Goal: Task Accomplishment & Management: Use online tool/utility

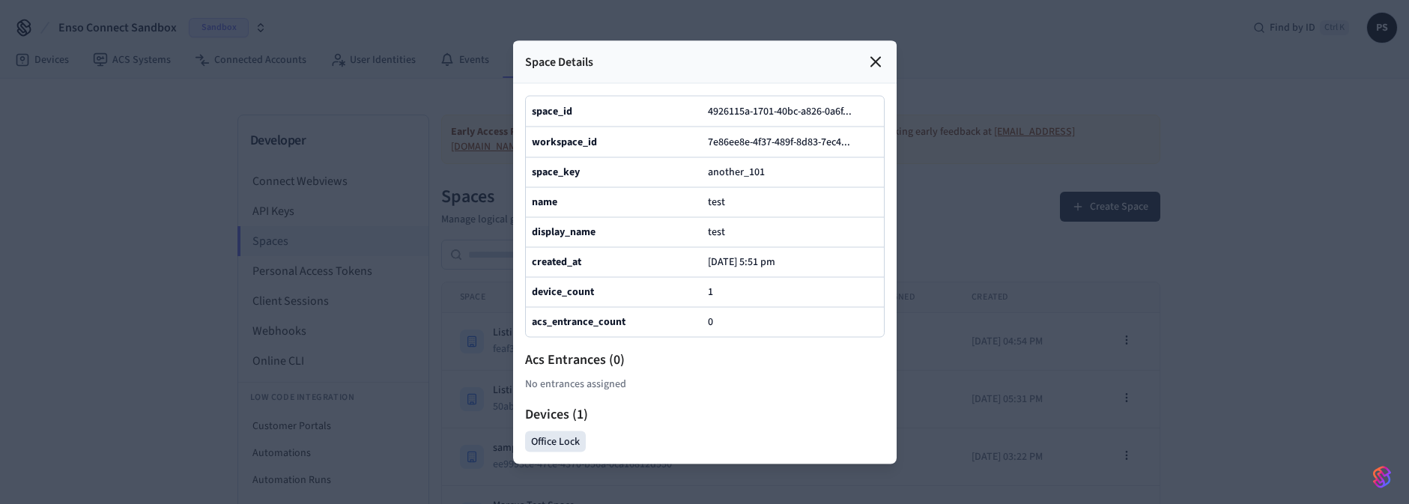
scroll to position [494, 0]
click at [873, 57] on icon at bounding box center [875, 61] width 9 height 9
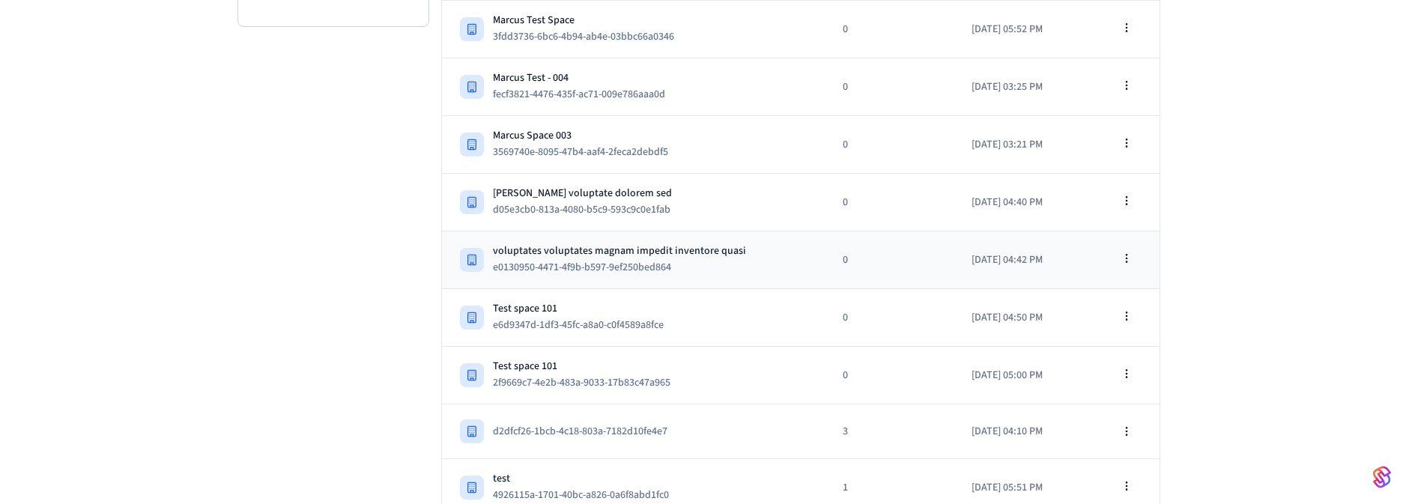
scroll to position [0, 0]
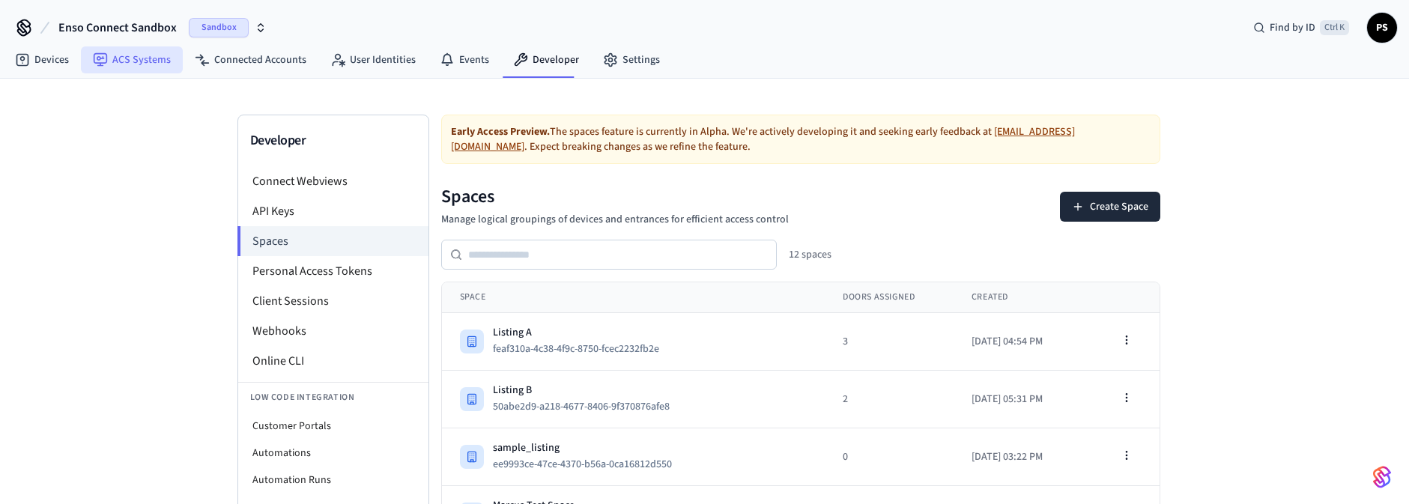
click at [133, 58] on link "ACS Systems" at bounding box center [132, 59] width 102 height 27
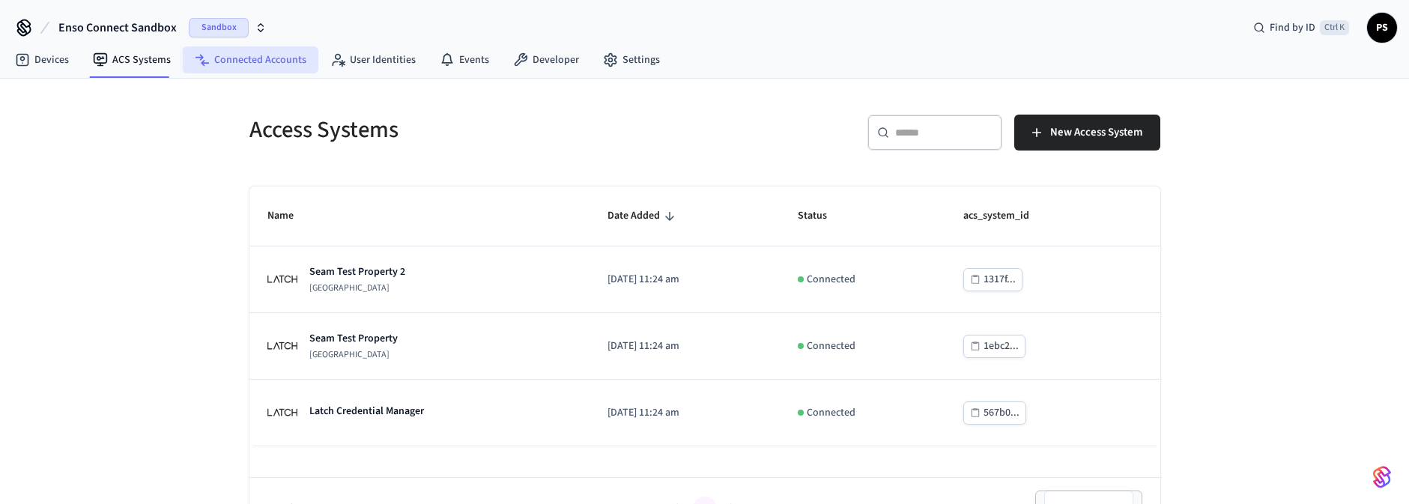
click at [248, 65] on link "Connected Accounts" at bounding box center [251, 59] width 136 height 27
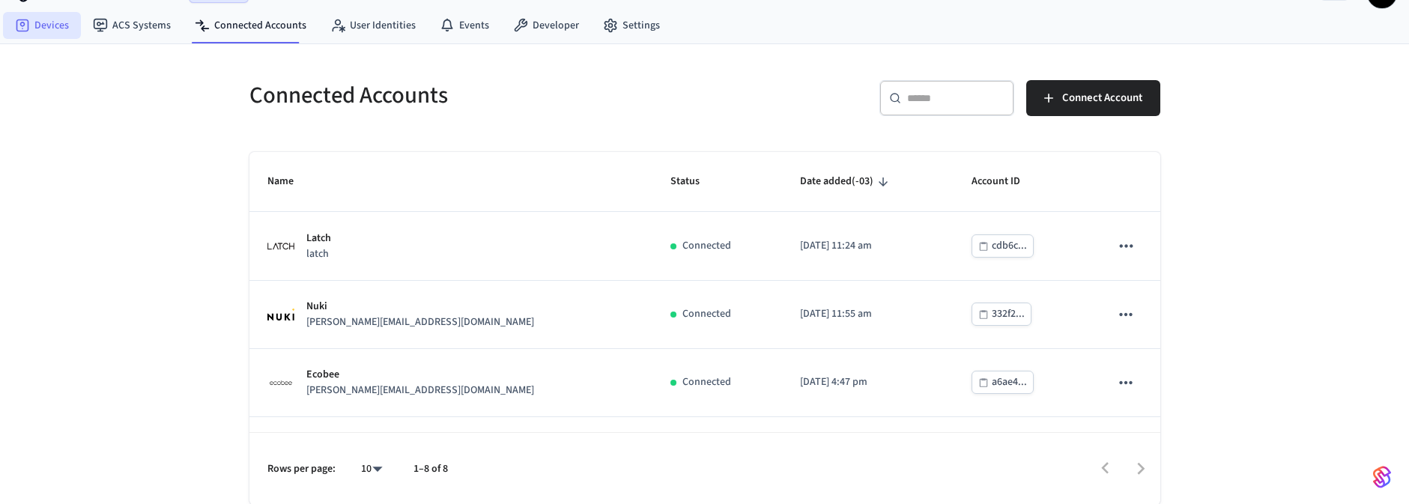
click at [36, 25] on link "Devices" at bounding box center [42, 25] width 78 height 27
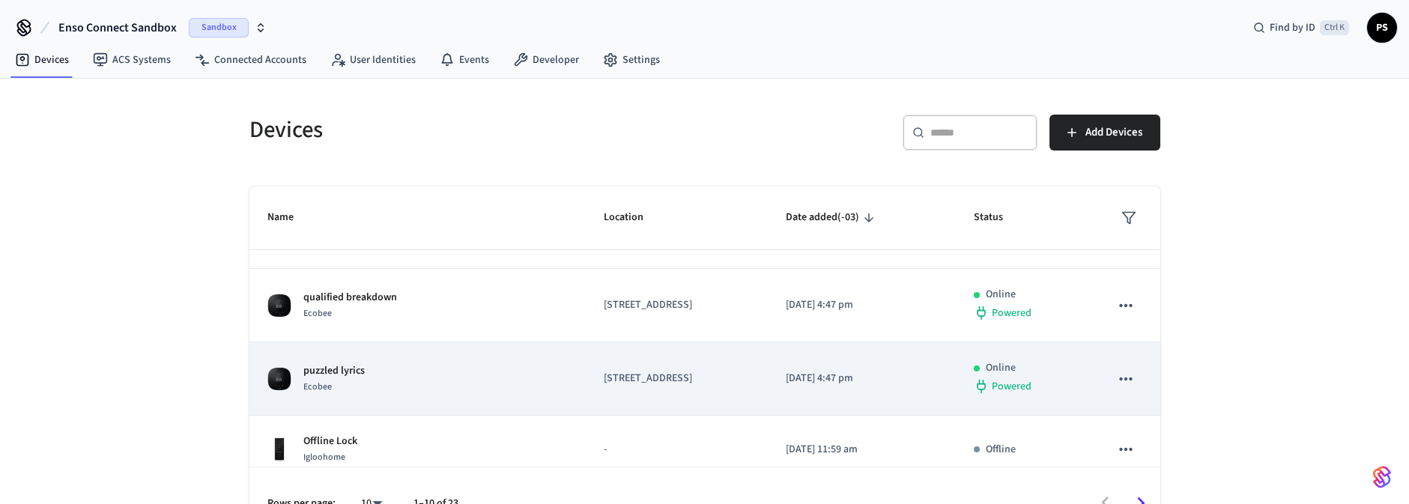
scroll to position [360, 0]
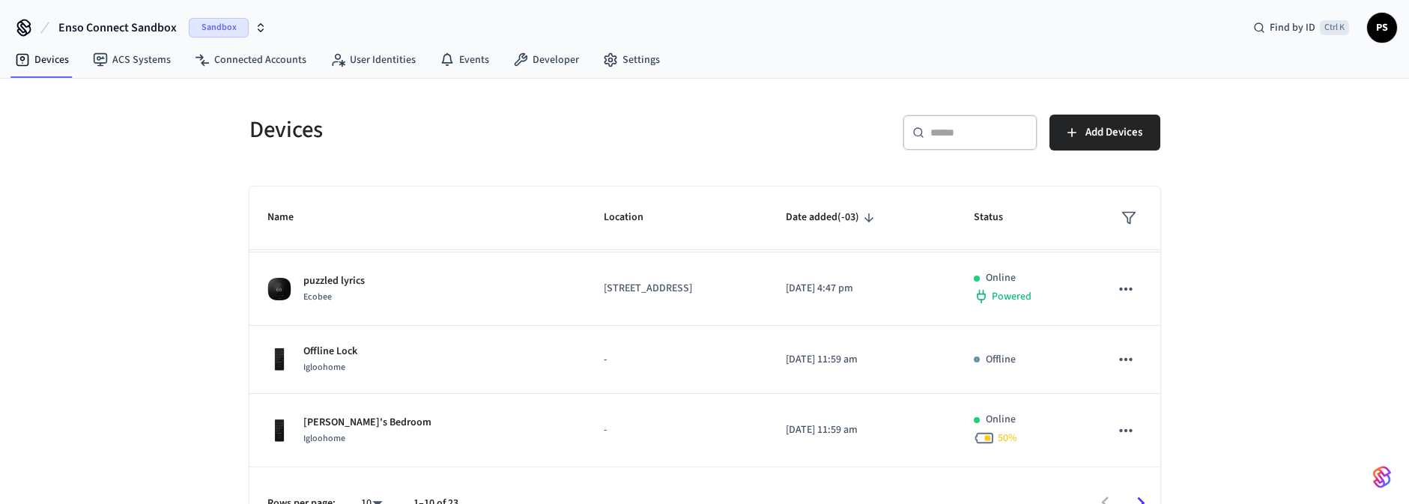
click at [968, 140] on div "​ ​" at bounding box center [970, 133] width 135 height 36
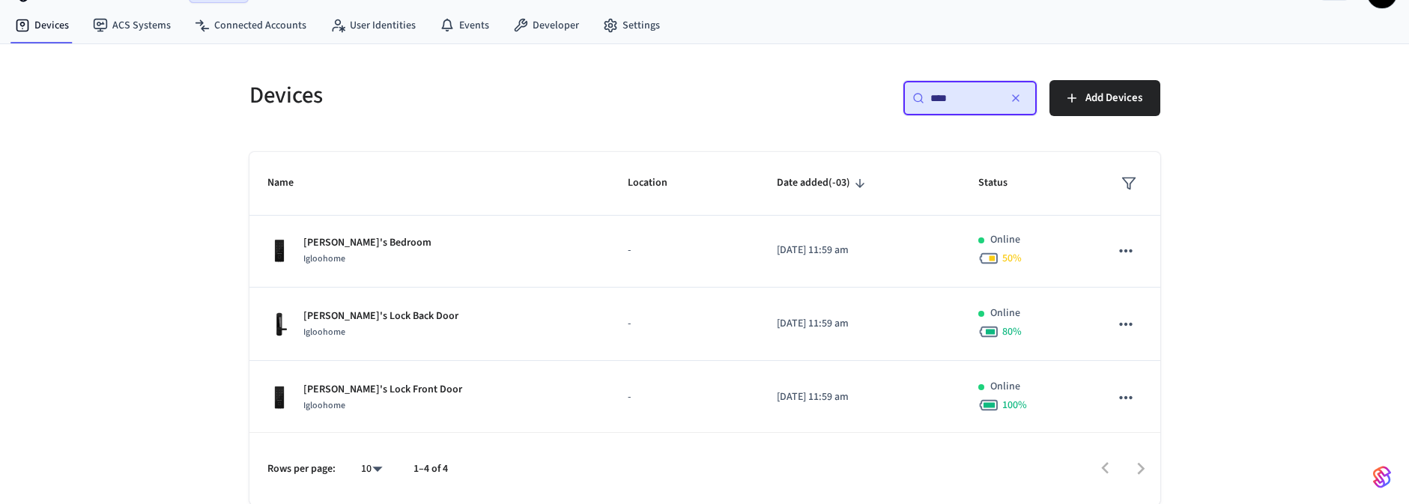
scroll to position [0, 0]
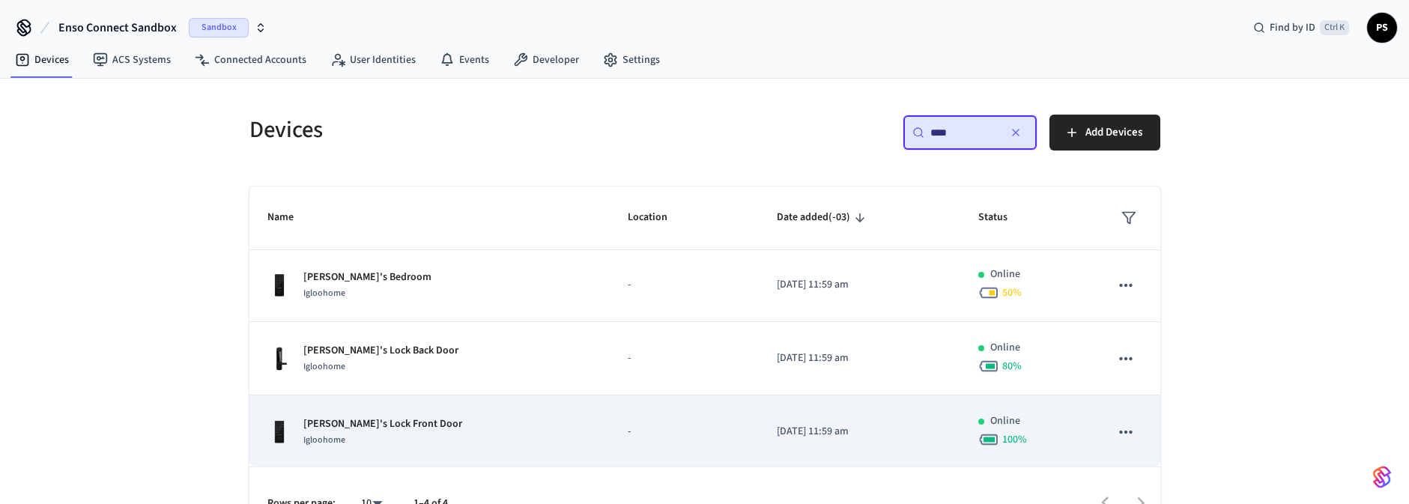
type input "****"
click at [381, 432] on div "Igloohome" at bounding box center [382, 440] width 159 height 16
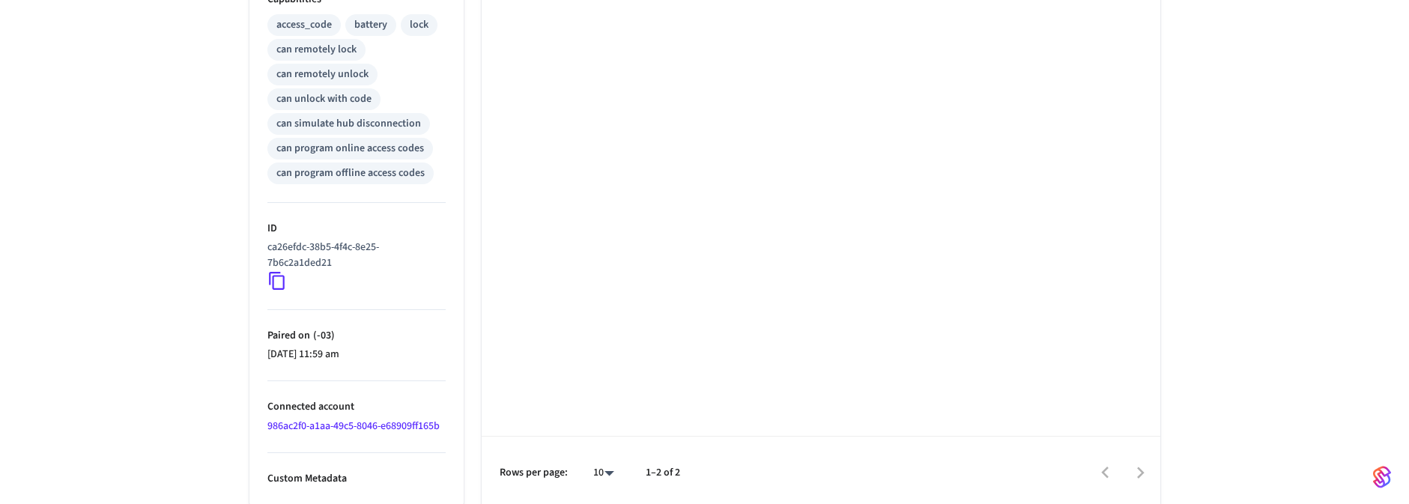
scroll to position [637, 0]
click at [336, 418] on link "986ac2f0-a1aa-49c5-8046-e68909ff165b" at bounding box center [353, 424] width 172 height 15
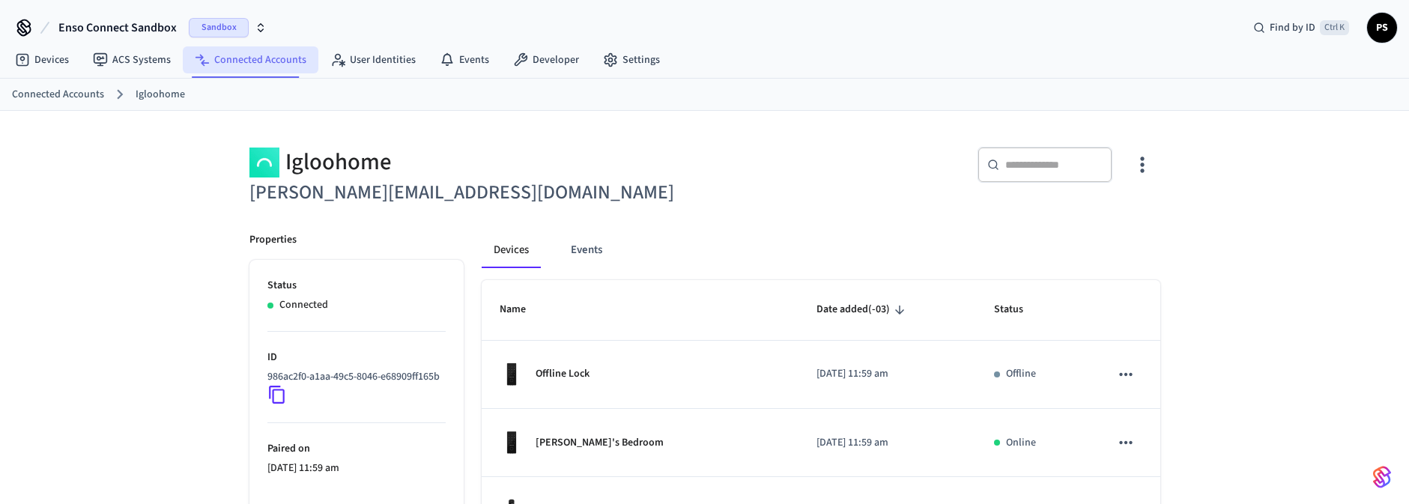
click at [219, 57] on link "Connected Accounts" at bounding box center [251, 59] width 136 height 27
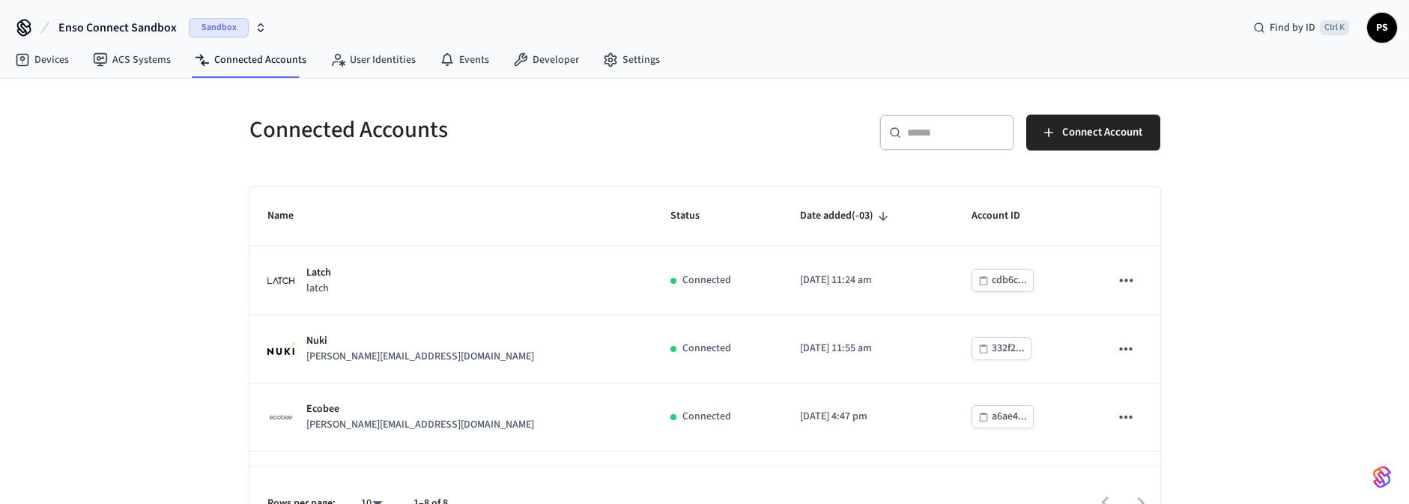
click at [952, 133] on input "text" at bounding box center [955, 132] width 97 height 15
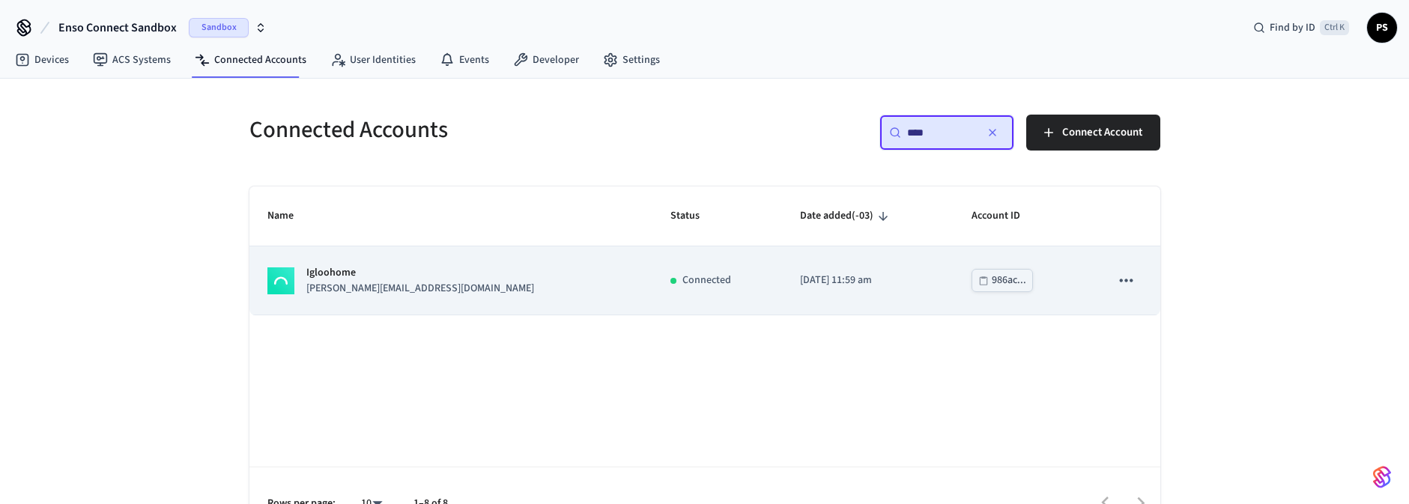
type input "****"
click at [1127, 276] on icon "sticky table" at bounding box center [1125, 279] width 19 height 19
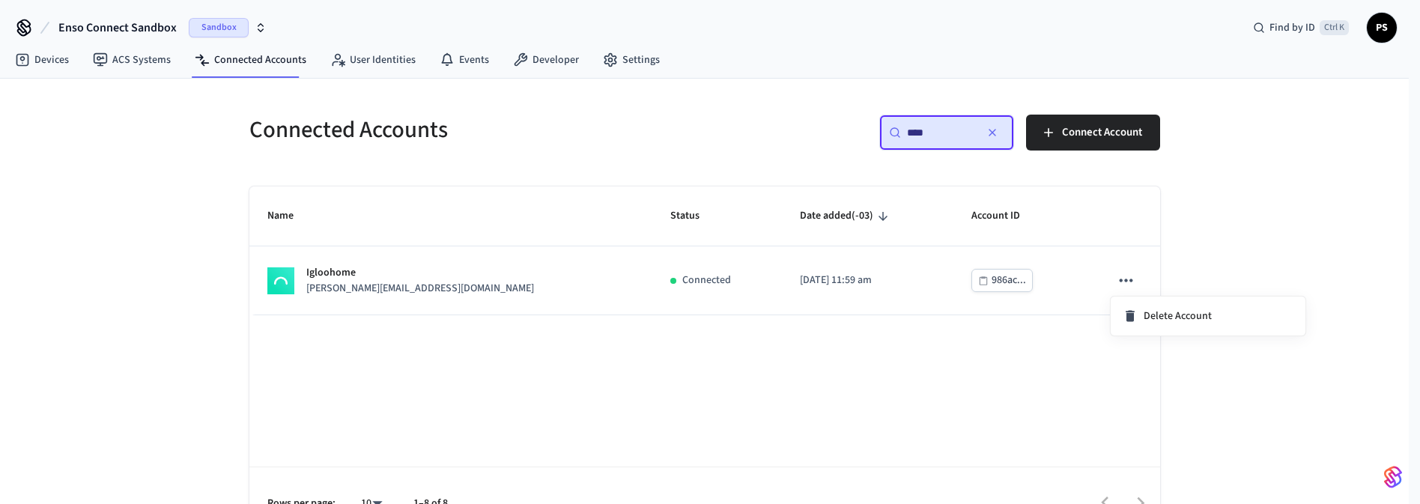
click at [510, 400] on div at bounding box center [710, 252] width 1420 height 504
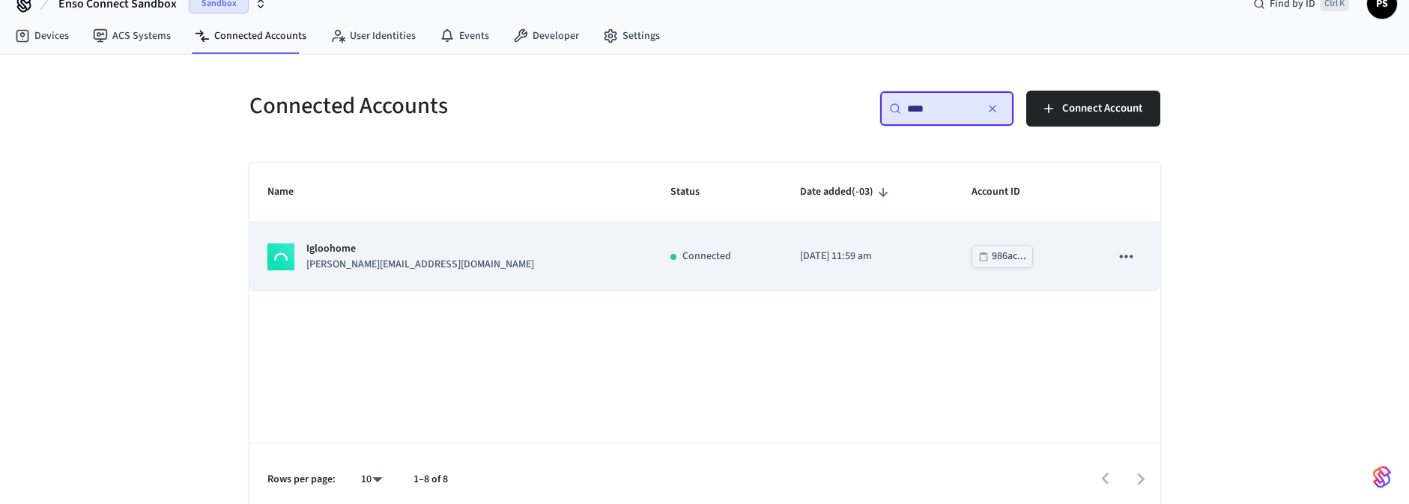
scroll to position [34, 0]
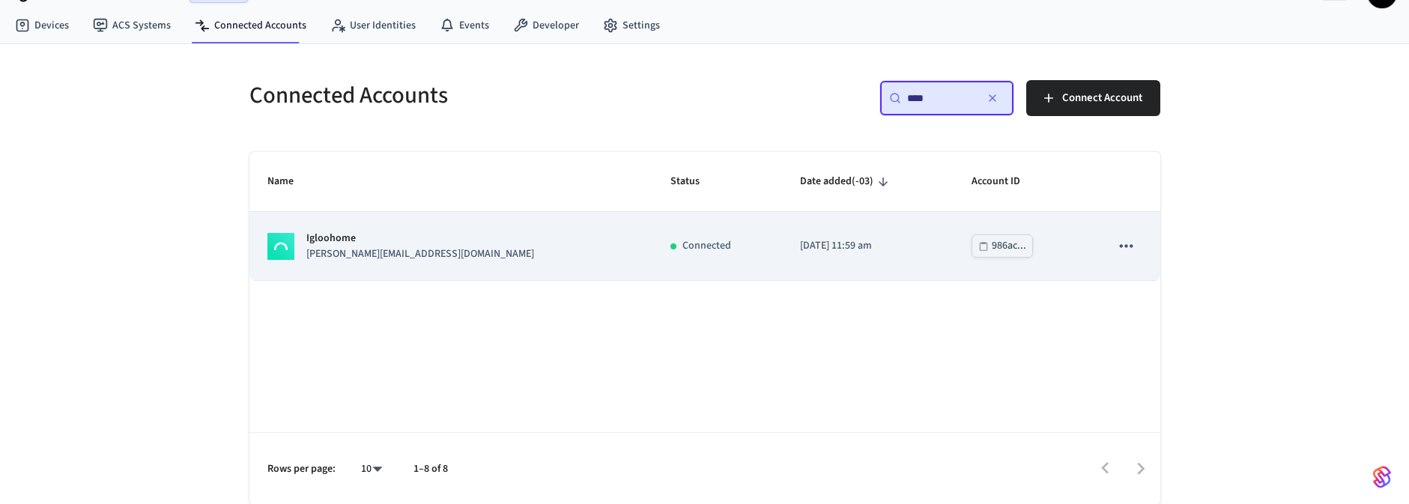
click at [506, 249] on td "Igloohome [PERSON_NAME][EMAIL_ADDRESS][DOMAIN_NAME]" at bounding box center [451, 246] width 404 height 68
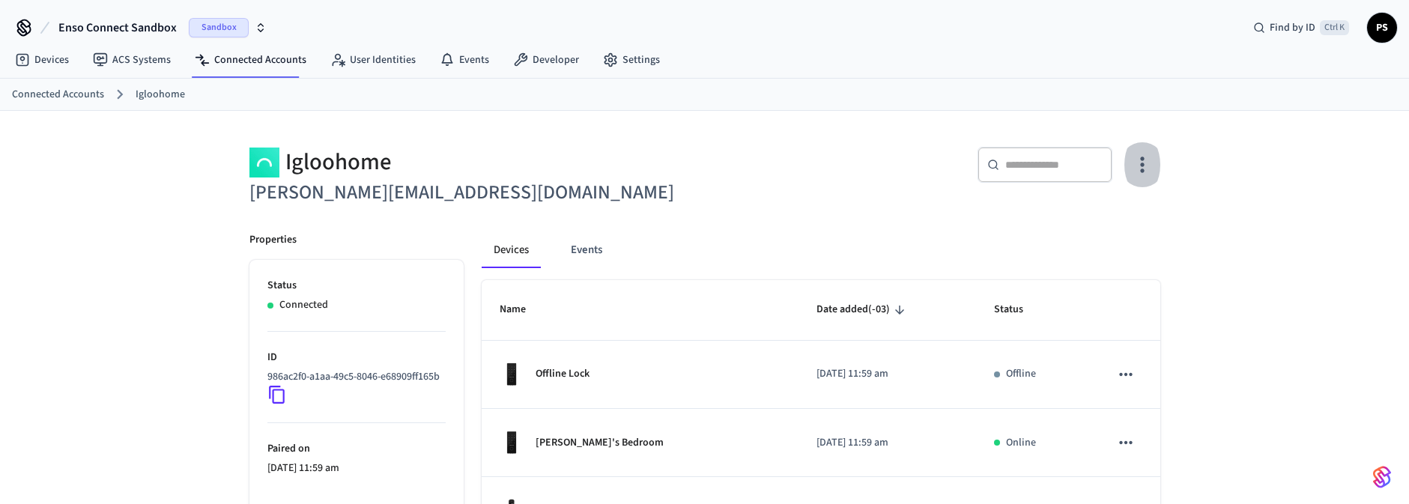
click at [1152, 162] on icon "button" at bounding box center [1141, 164] width 23 height 23
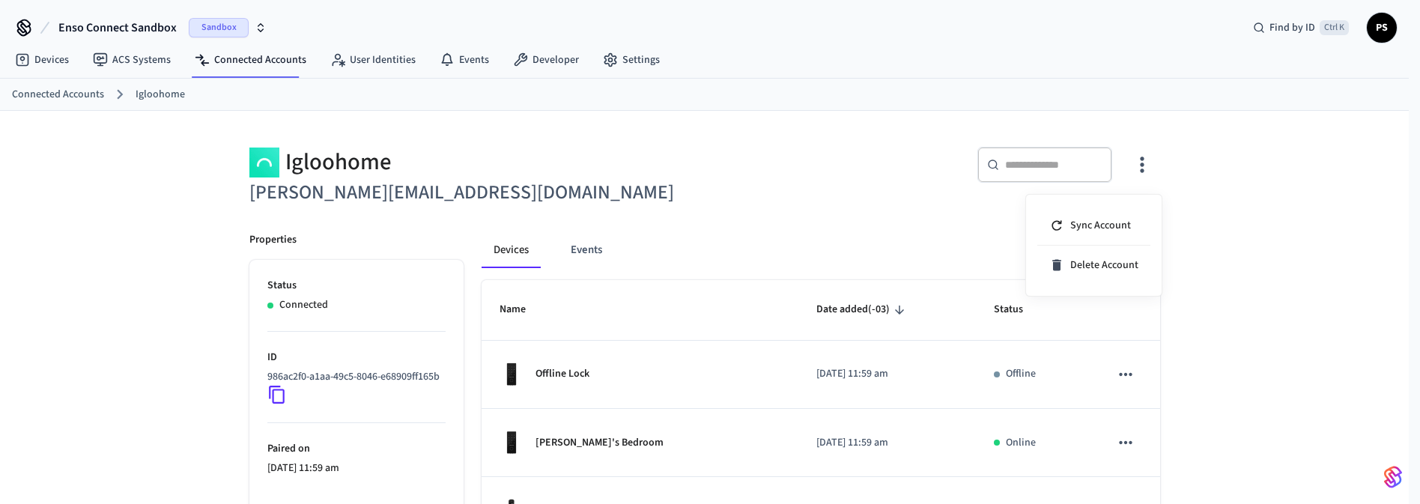
click at [1190, 142] on div at bounding box center [710, 252] width 1420 height 504
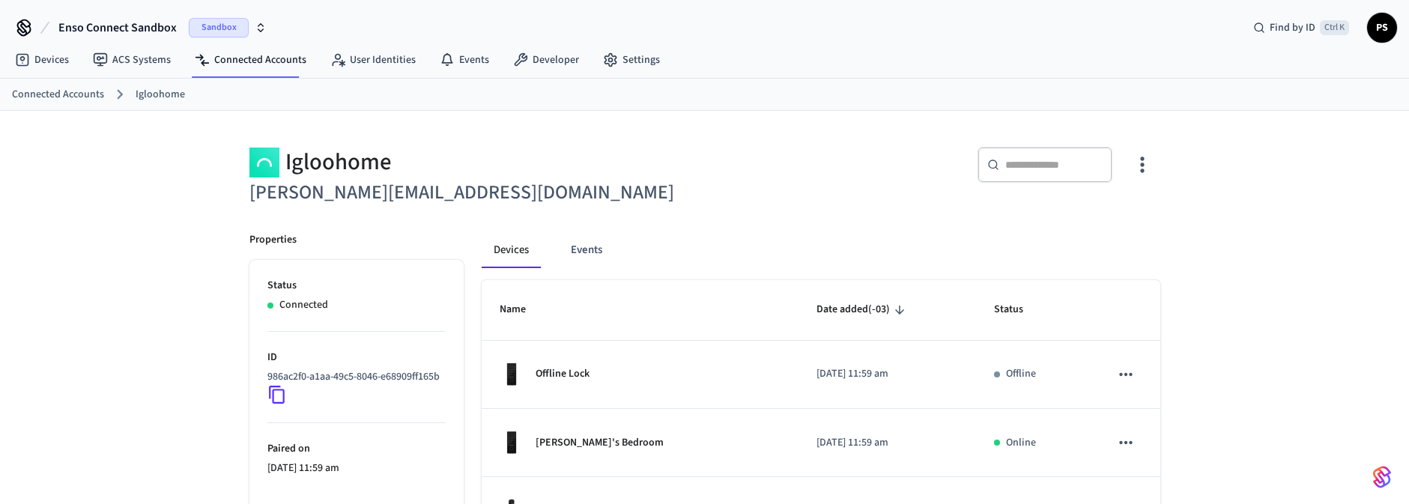
click at [1131, 172] on icon "button" at bounding box center [1141, 164] width 23 height 23
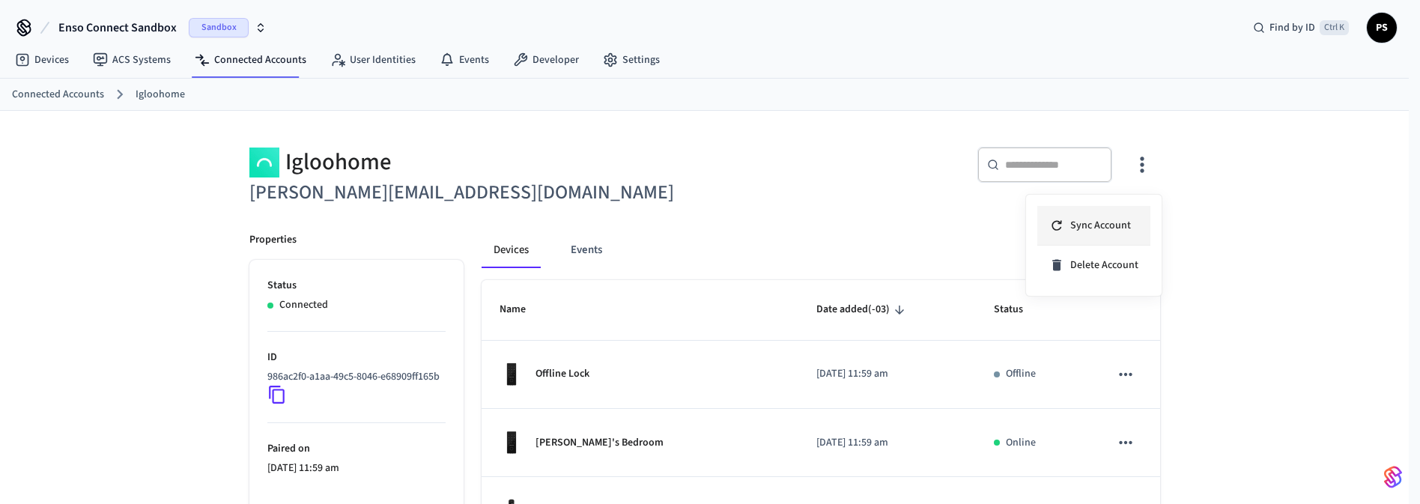
click at [1085, 219] on span "Sync Account" at bounding box center [1100, 225] width 61 height 15
click at [1261, 184] on div at bounding box center [710, 252] width 1420 height 504
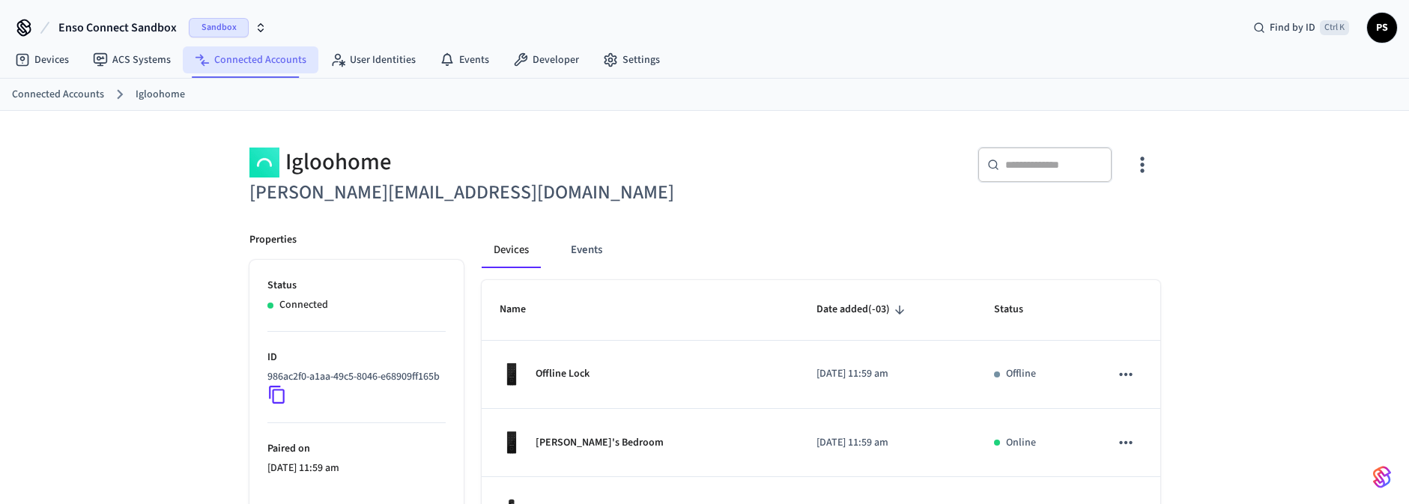
click at [247, 62] on link "Connected Accounts" at bounding box center [251, 59] width 136 height 27
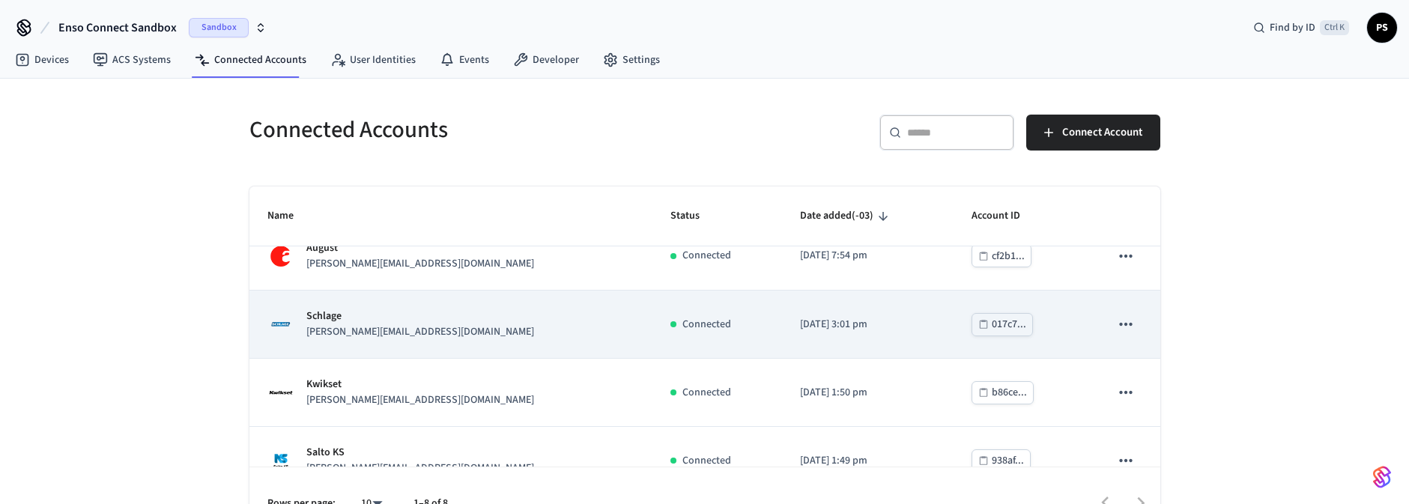
scroll to position [324, 0]
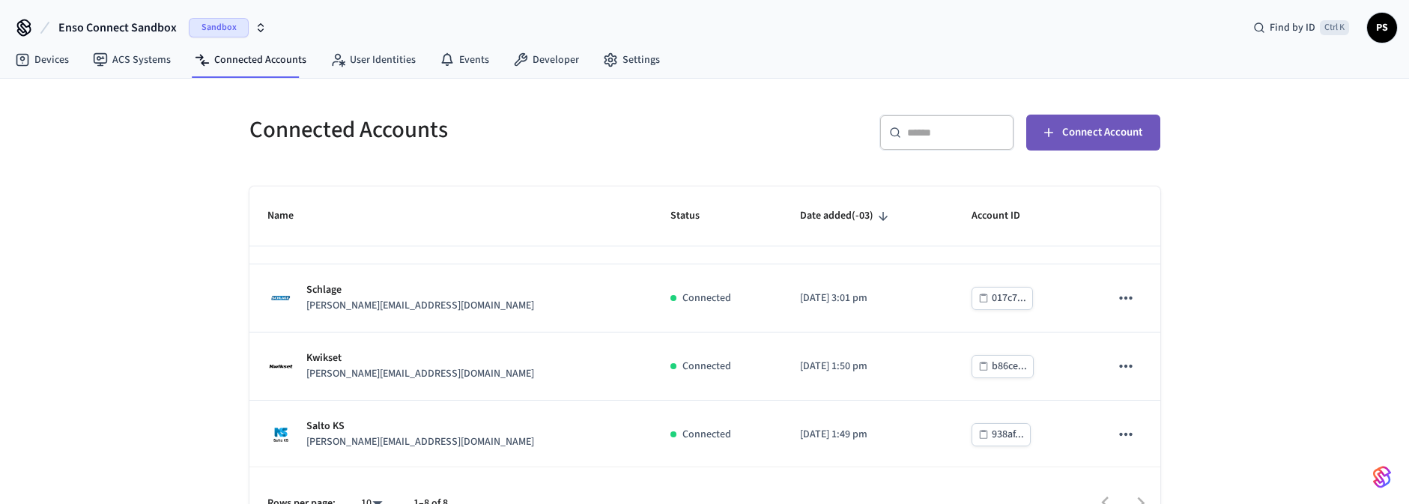
click at [1096, 127] on span "Connect Account" at bounding box center [1102, 132] width 80 height 19
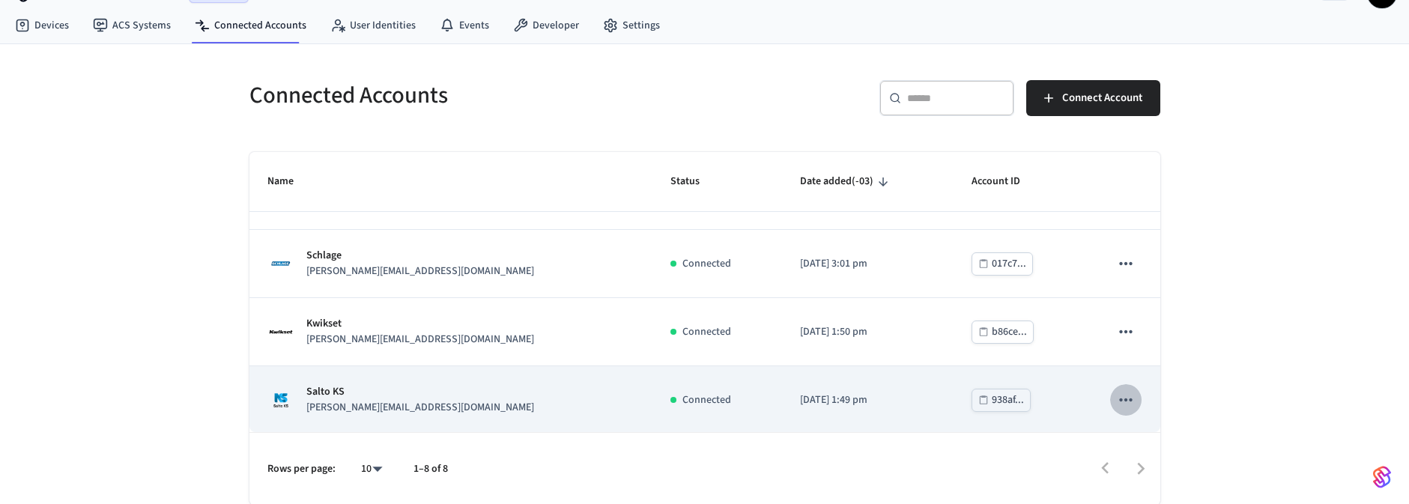
click at [1116, 401] on icon "sticky table" at bounding box center [1125, 399] width 19 height 19
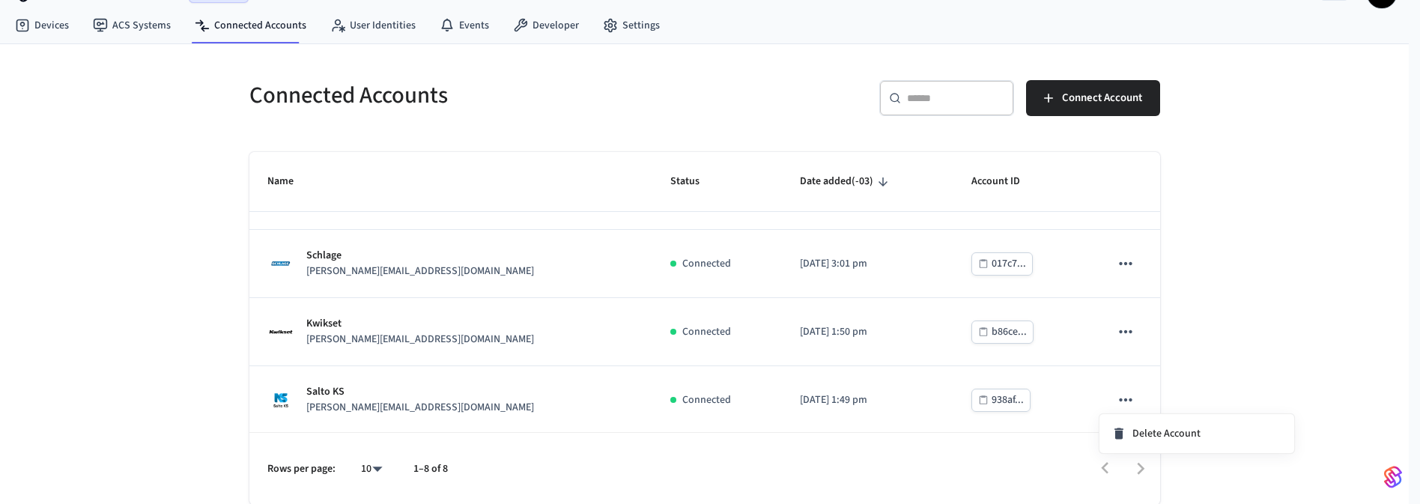
click at [1261, 336] on div at bounding box center [710, 252] width 1420 height 504
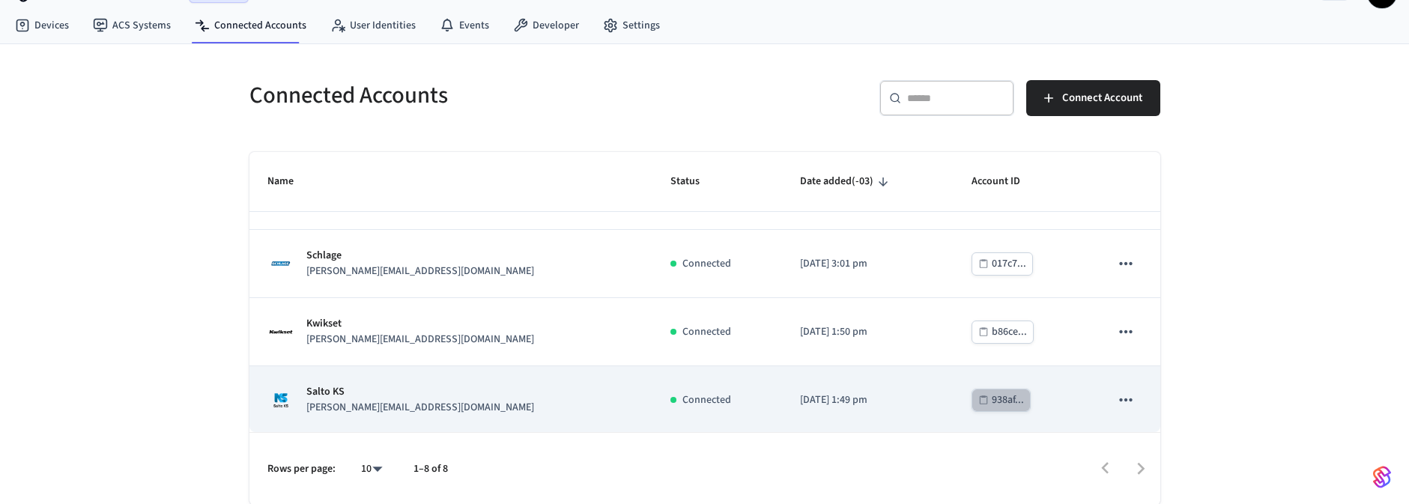
click at [992, 394] on div "938af..." at bounding box center [1008, 400] width 32 height 19
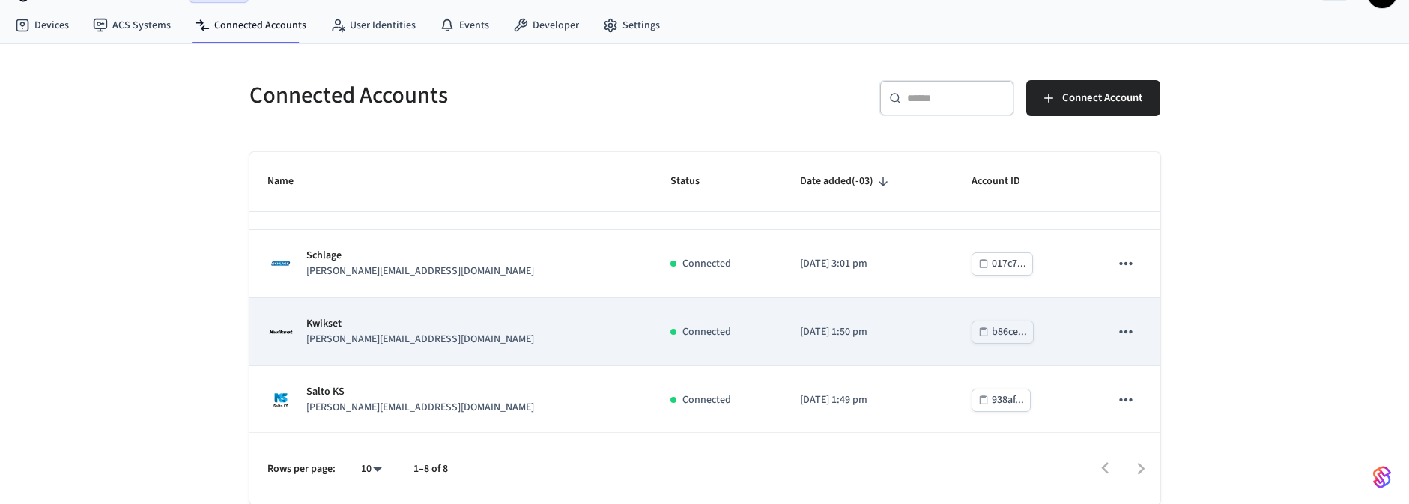
scroll to position [54, 0]
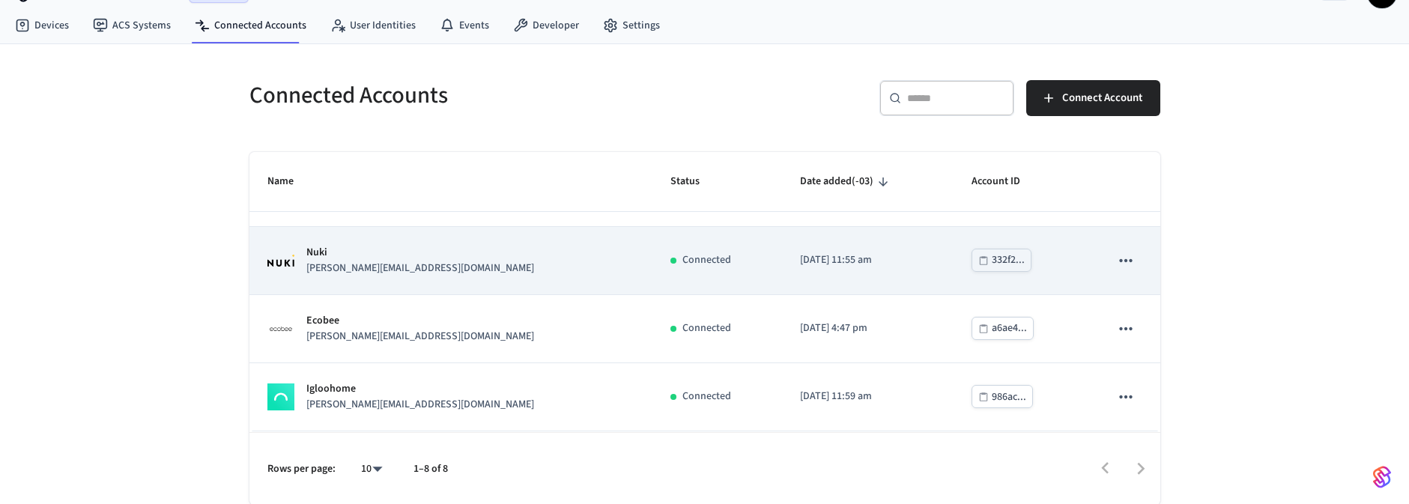
click at [401, 252] on div "Nuki [EMAIL_ADDRESS][DOMAIN_NAME]" at bounding box center [451, 260] width 368 height 31
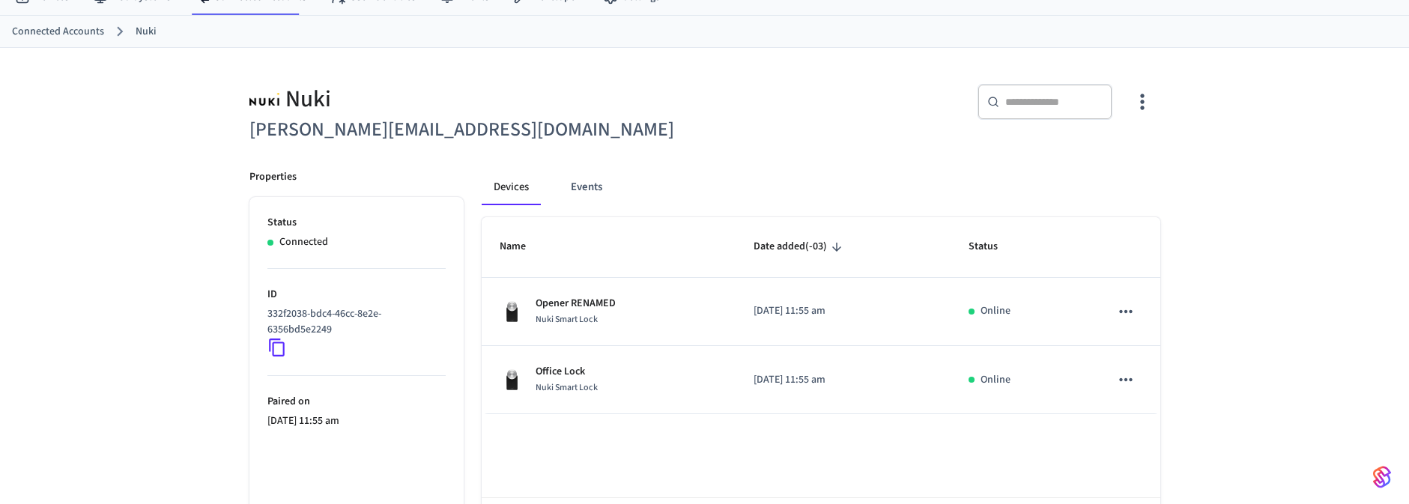
scroll to position [128, 0]
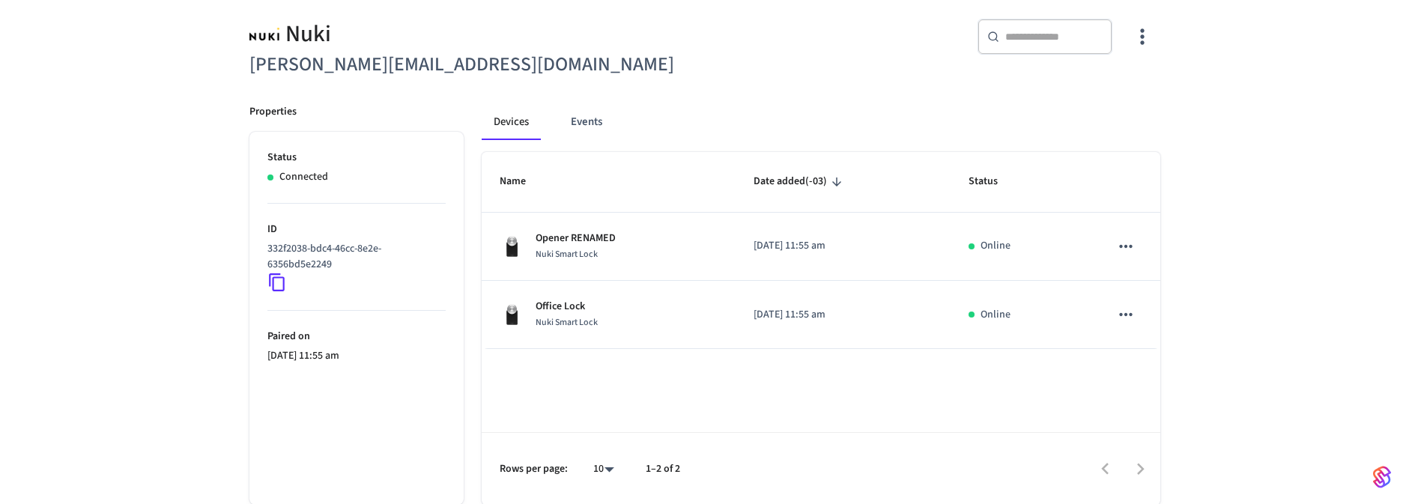
click at [1154, 36] on button "button" at bounding box center [1141, 37] width 35 height 60
click at [550, 91] on div at bounding box center [710, 252] width 1420 height 504
click at [582, 121] on button "Events" at bounding box center [586, 122] width 55 height 36
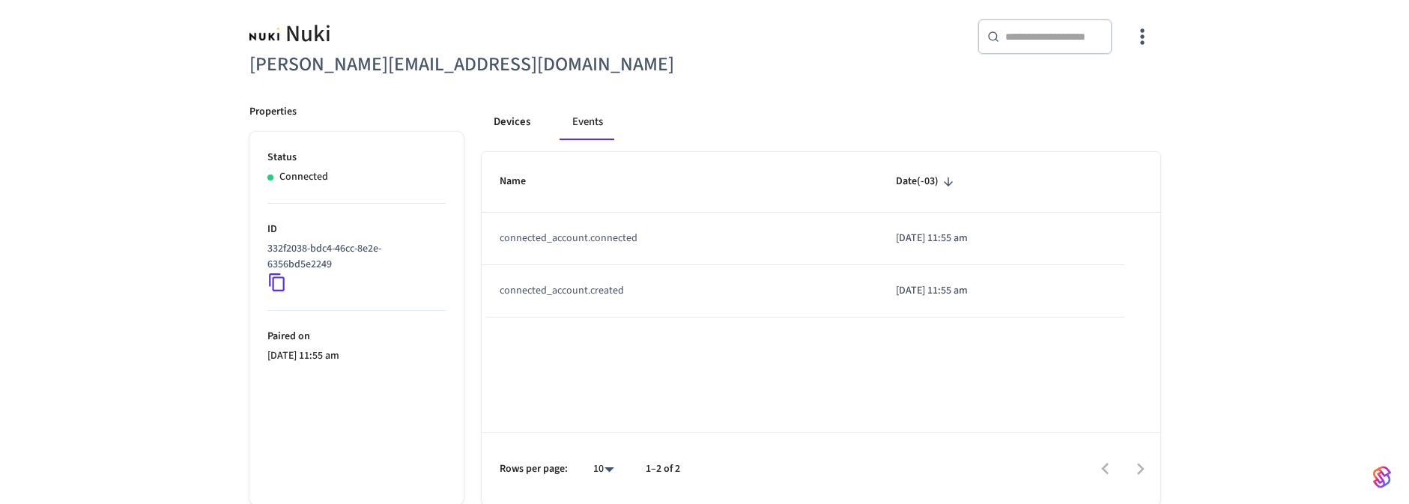
click at [506, 135] on button "Devices" at bounding box center [512, 122] width 61 height 36
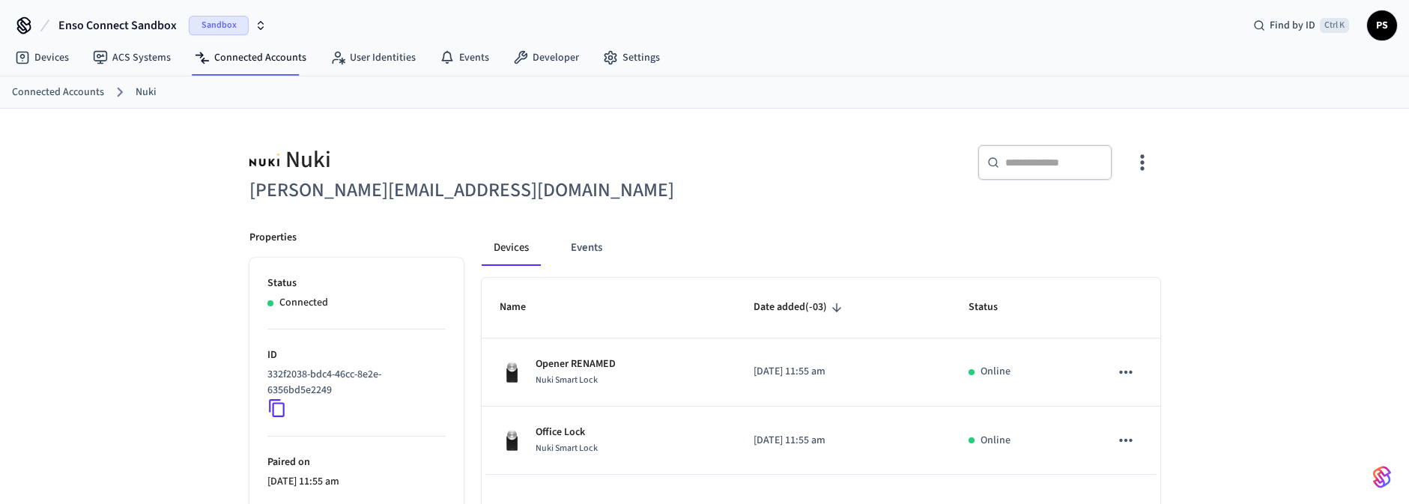
scroll to position [0, 0]
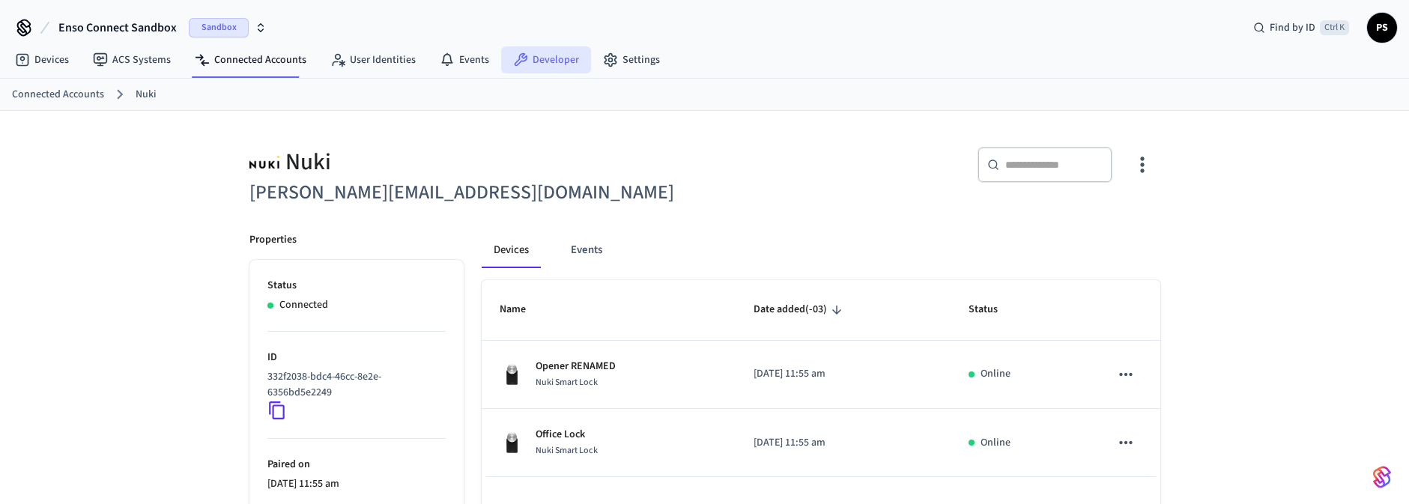
click at [540, 60] on link "Developer" at bounding box center [546, 59] width 90 height 27
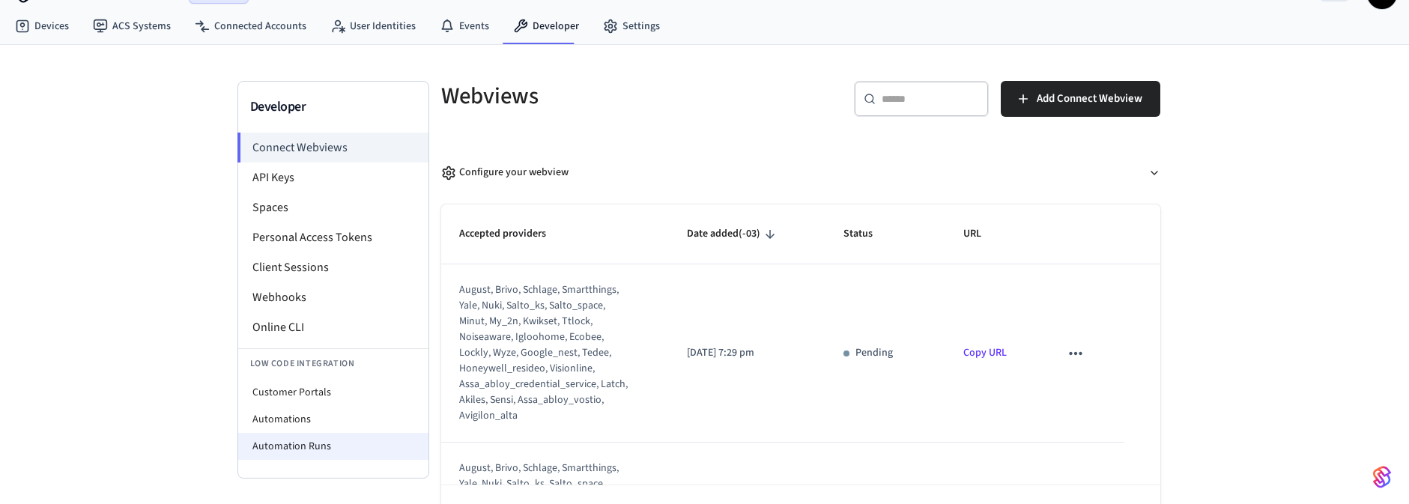
scroll to position [85, 0]
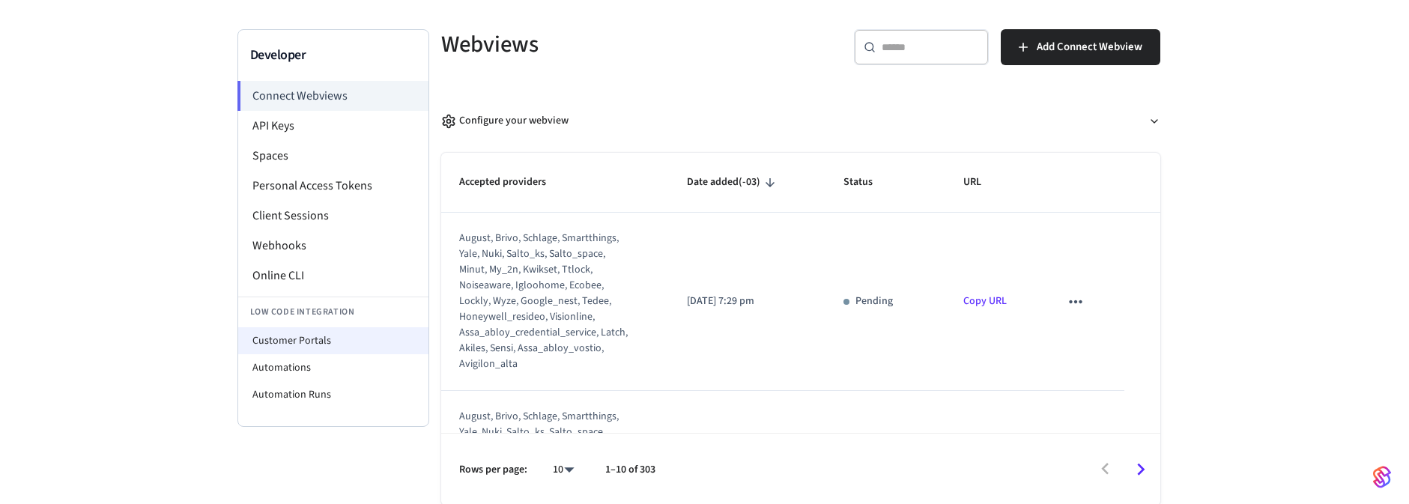
click at [334, 331] on li "Customer Portals" at bounding box center [333, 340] width 190 height 27
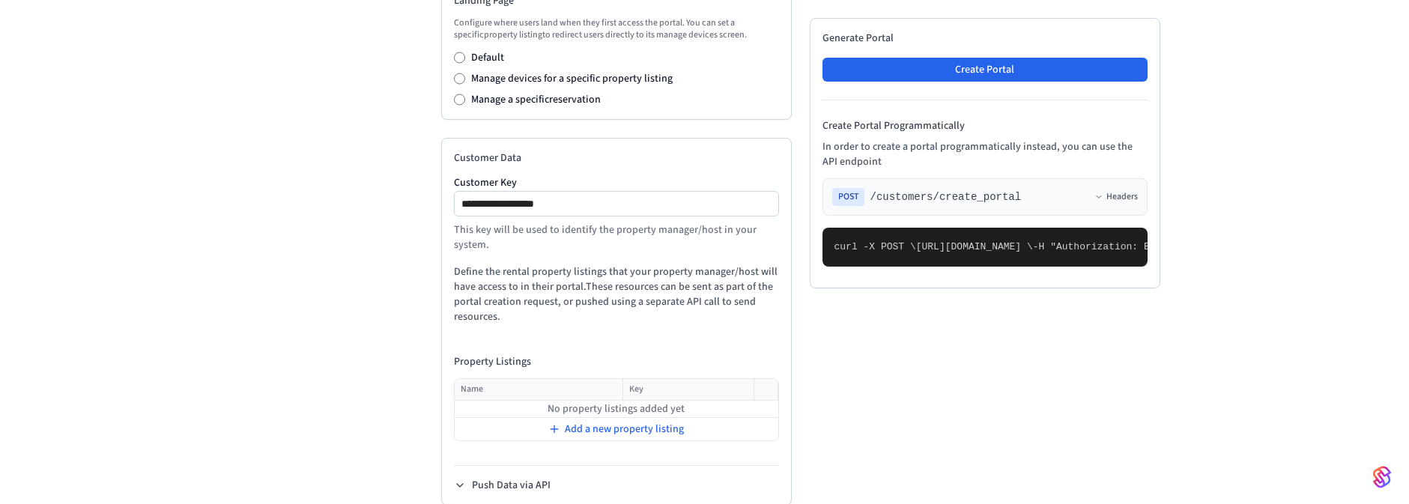
scroll to position [715, 0]
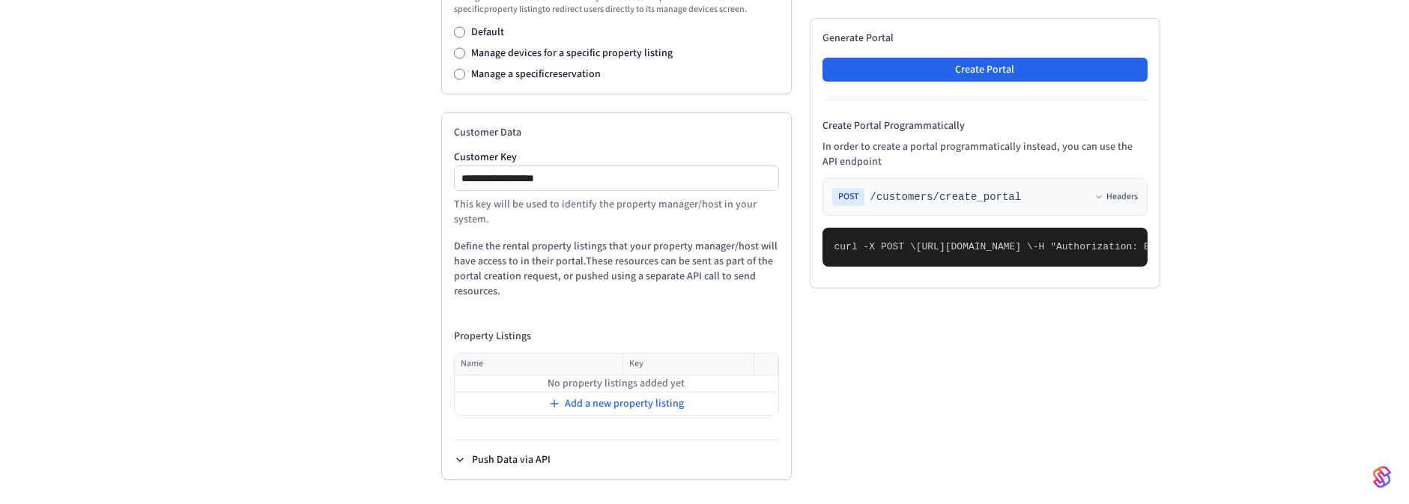
click at [514, 459] on button "Push Data via API" at bounding box center [502, 459] width 97 height 15
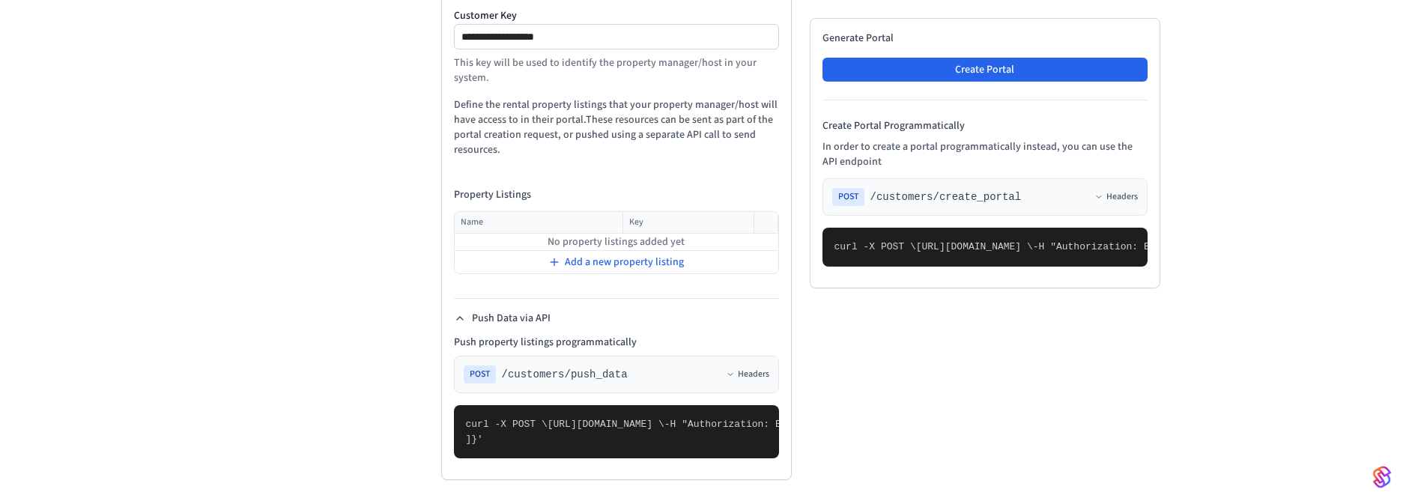
scroll to position [972, 0]
click at [1190, 419] on span ""customer_key": "sample_customer_key"," at bounding box center [1301, 424] width 222 height 11
click at [572, 234] on td "No property listings added yet" at bounding box center [617, 242] width 324 height 17
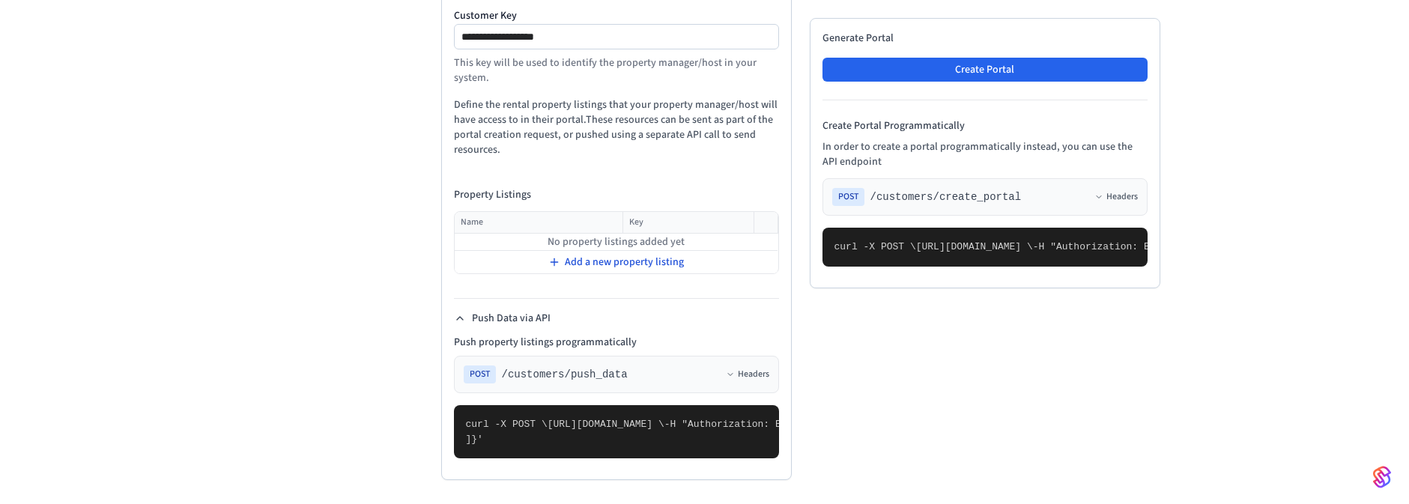
click at [585, 255] on span "Add a new property listing" at bounding box center [624, 262] width 119 height 15
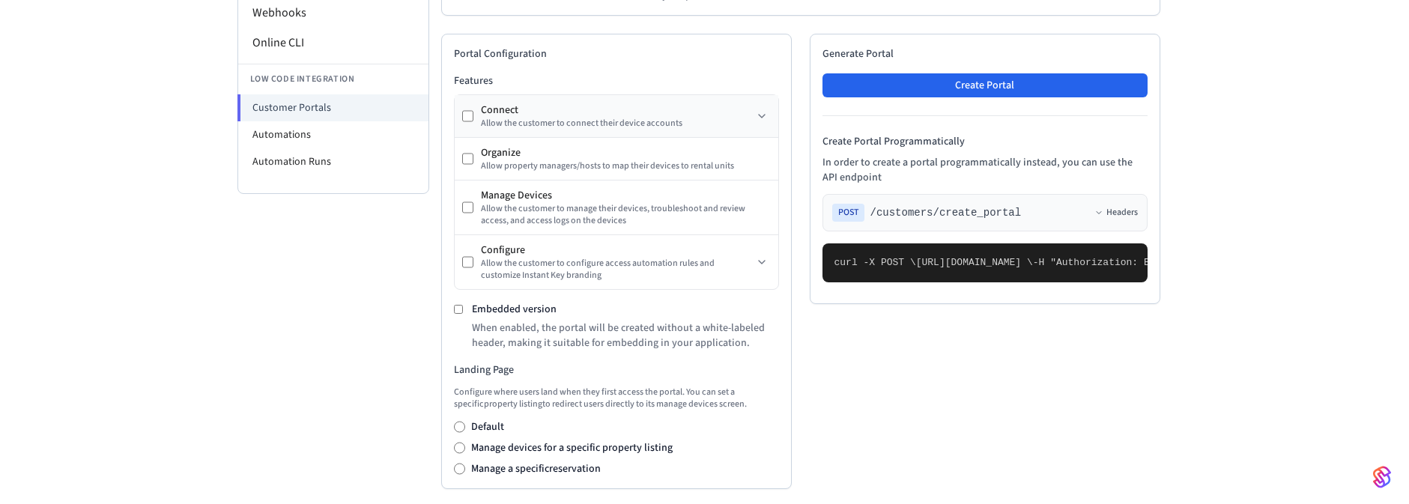
scroll to position [122, 0]
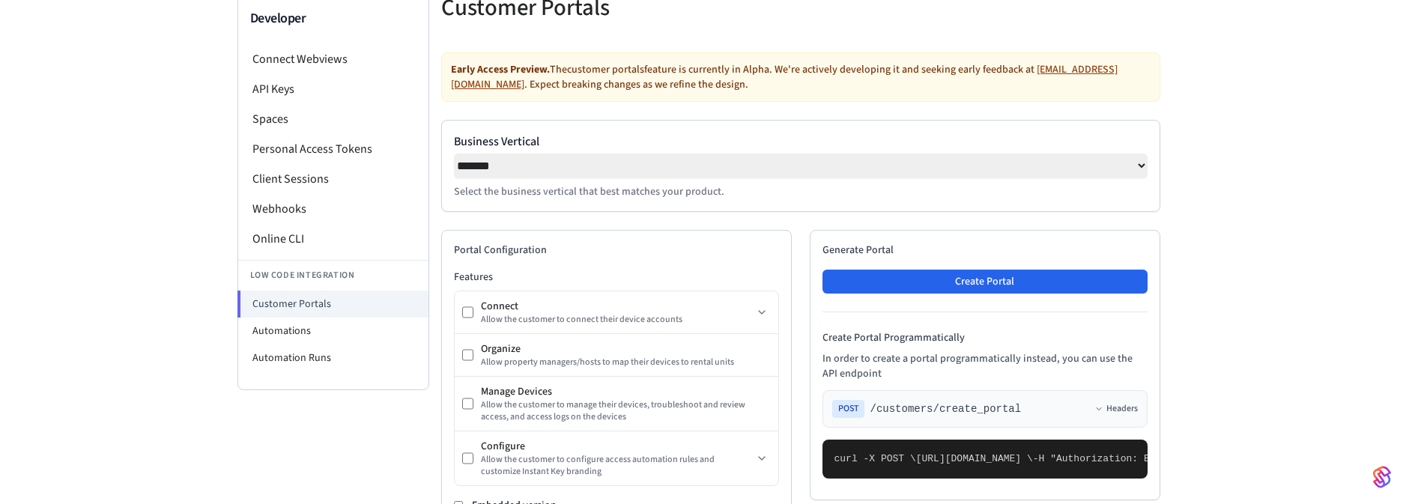
click at [454, 154] on select "**********" at bounding box center [801, 166] width 694 height 25
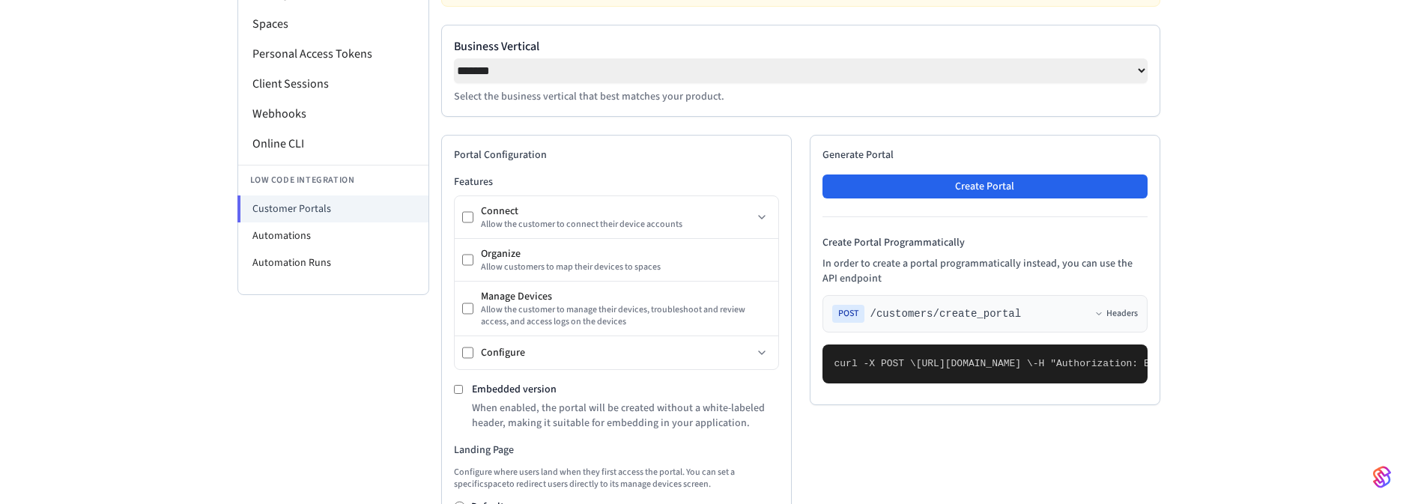
scroll to position [212, 0]
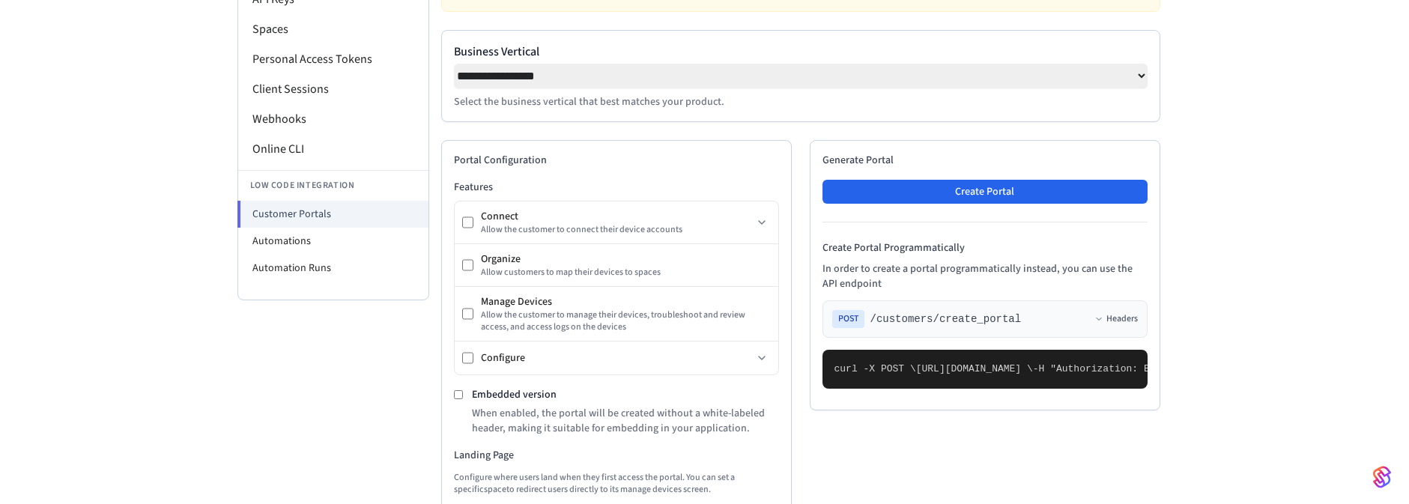
click at [454, 64] on select "**********" at bounding box center [801, 76] width 694 height 25
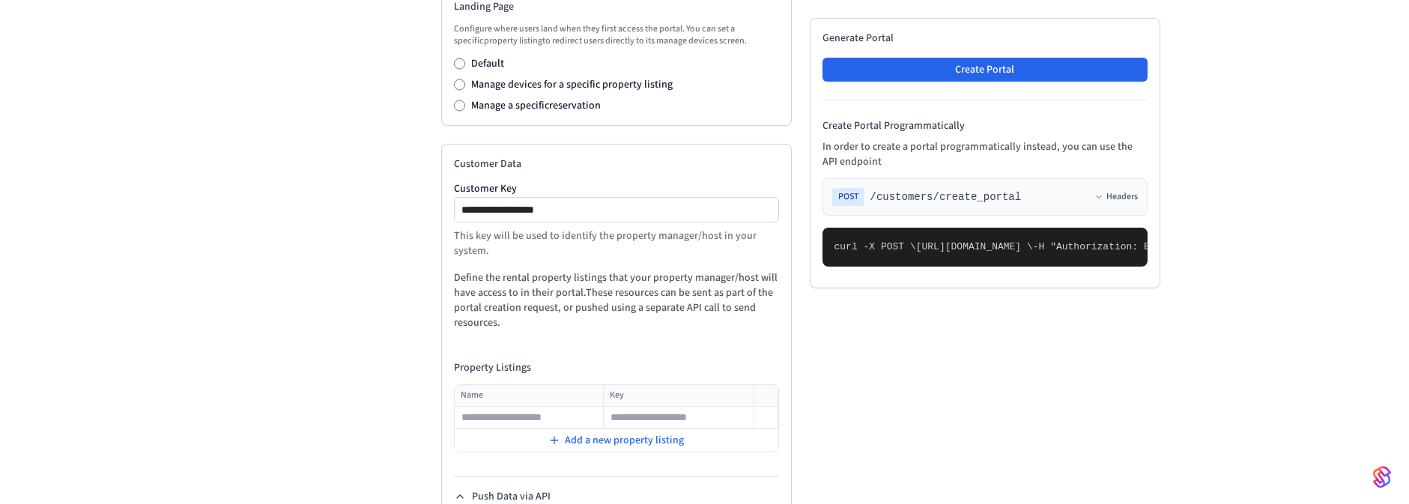
scroll to position [661, 0]
click at [697, 408] on td at bounding box center [679, 417] width 150 height 22
click at [675, 420] on input "text" at bounding box center [678, 417] width 148 height 18
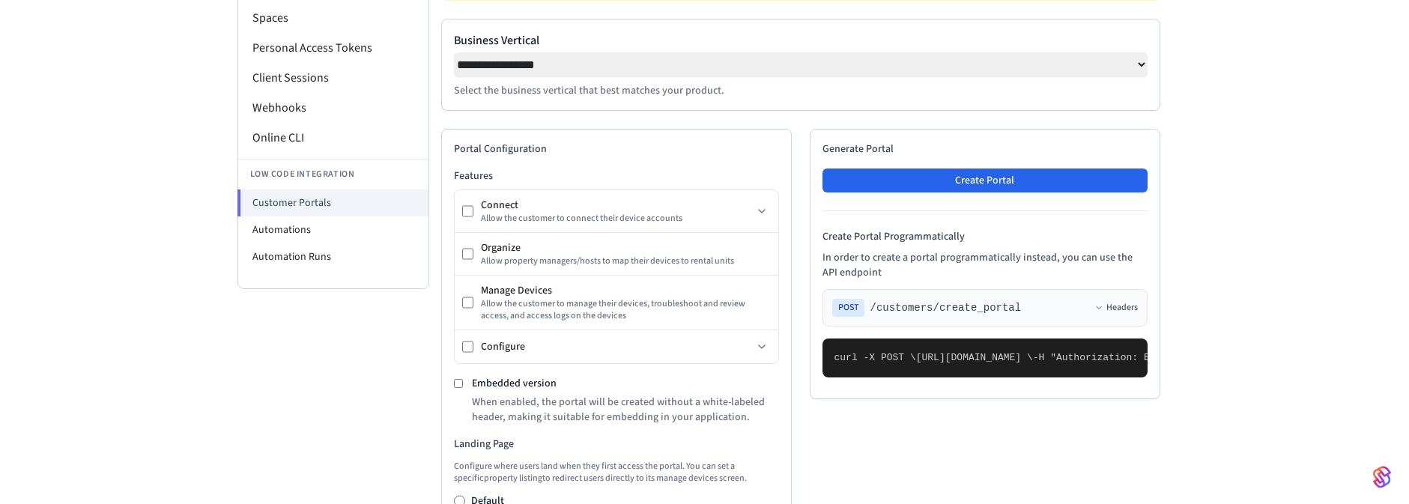
scroll to position [122, 0]
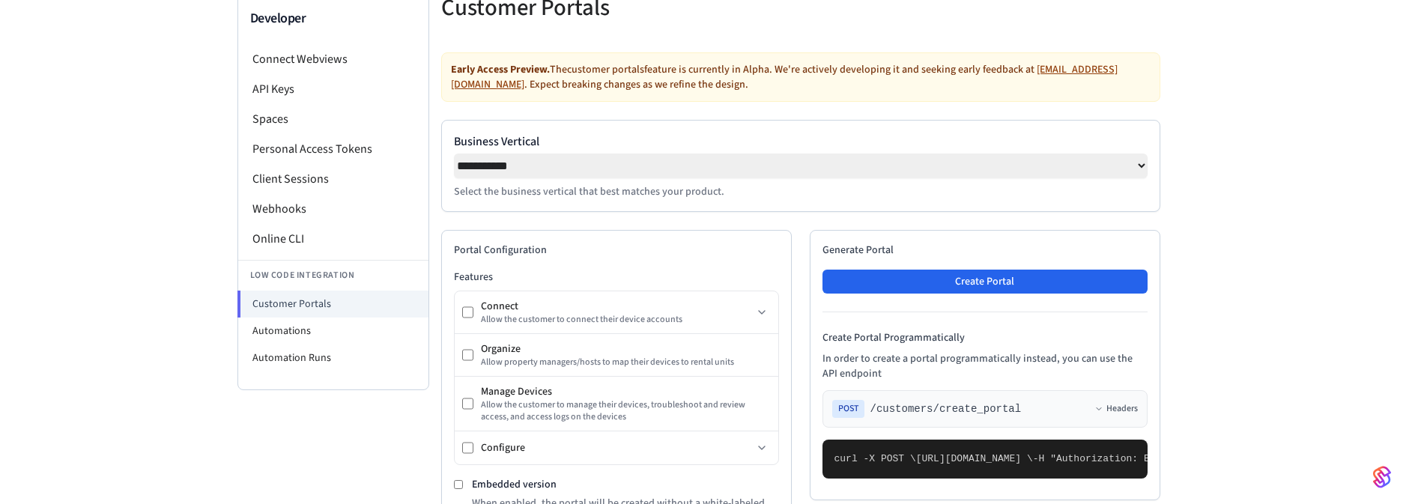
click at [454, 154] on select "**********" at bounding box center [801, 166] width 694 height 25
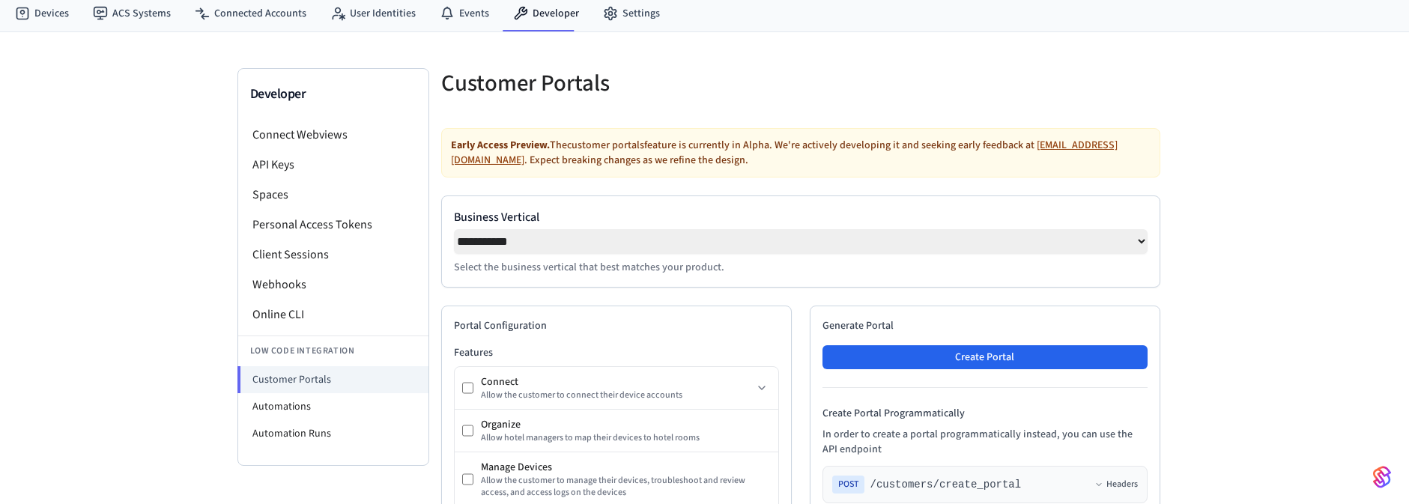
scroll to position [32, 0]
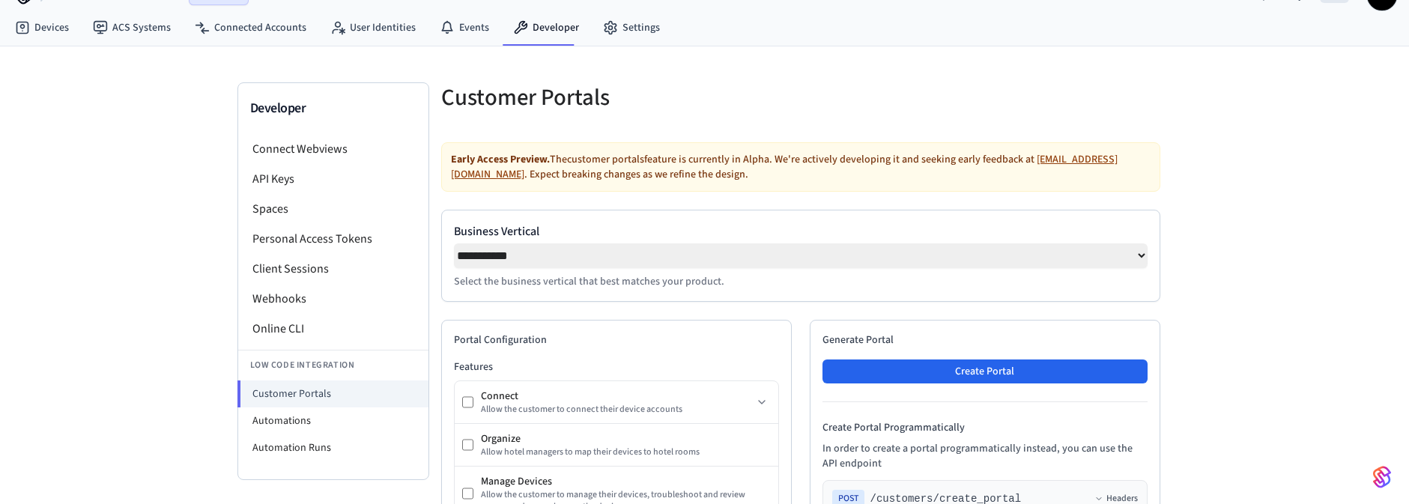
click at [513, 241] on div "**********" at bounding box center [801, 255] width 694 height 67
select select "**********"
click at [454, 243] on select "**********" at bounding box center [801, 255] width 694 height 25
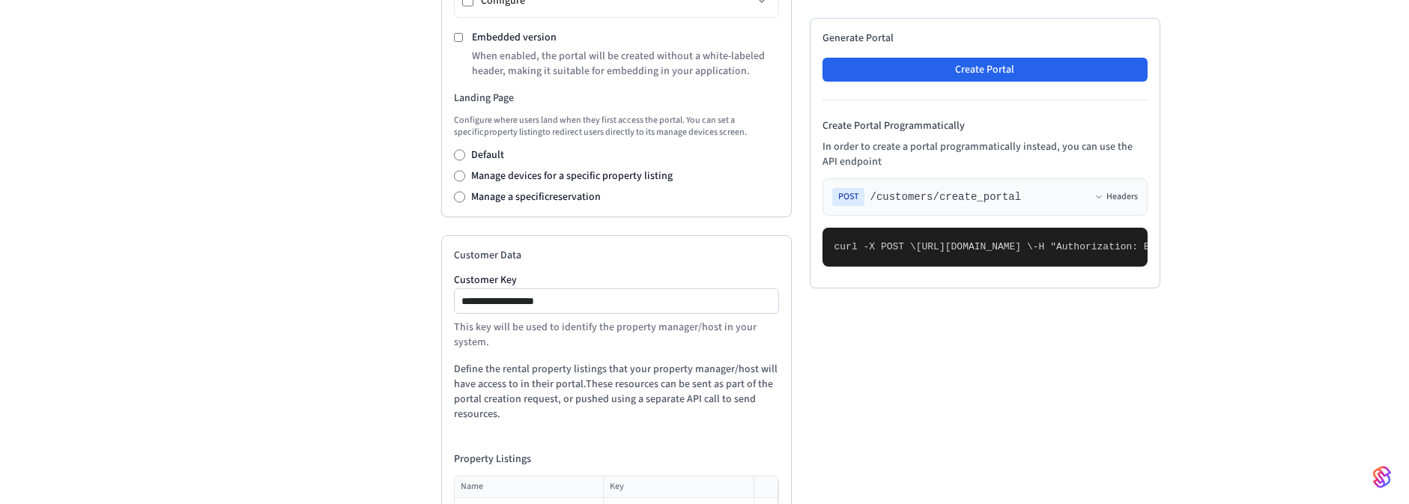
scroll to position [551, 0]
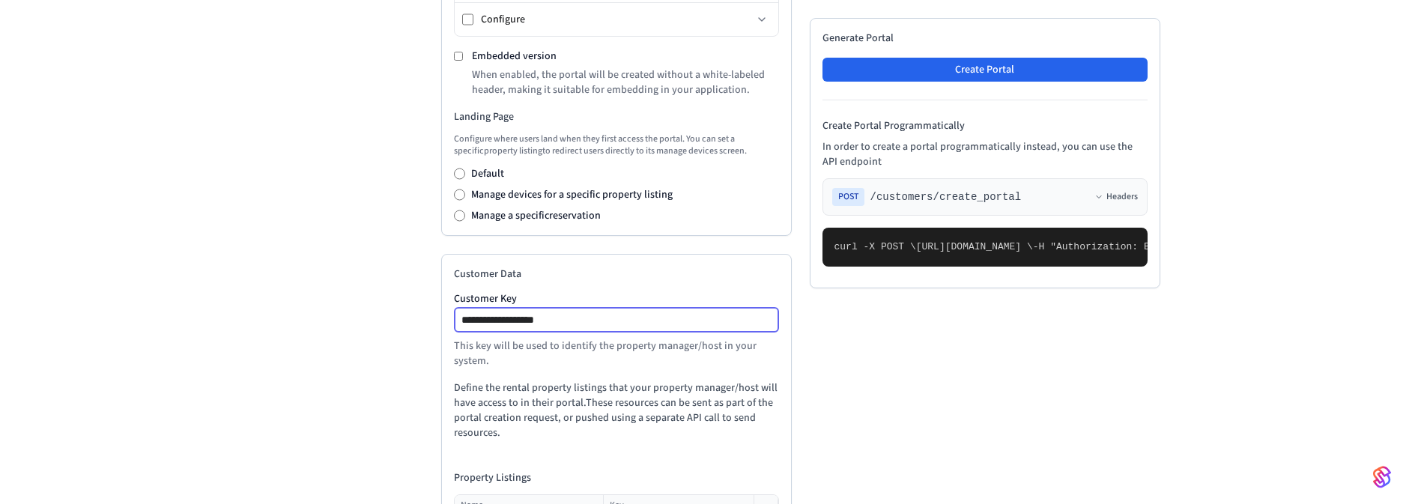
click at [571, 322] on input "**********" at bounding box center [617, 320] width 324 height 18
drag, startPoint x: 631, startPoint y: 324, endPoint x: 261, endPoint y: 288, distance: 371.8
click at [304, 297] on div "**********" at bounding box center [704, 171] width 935 height 1214
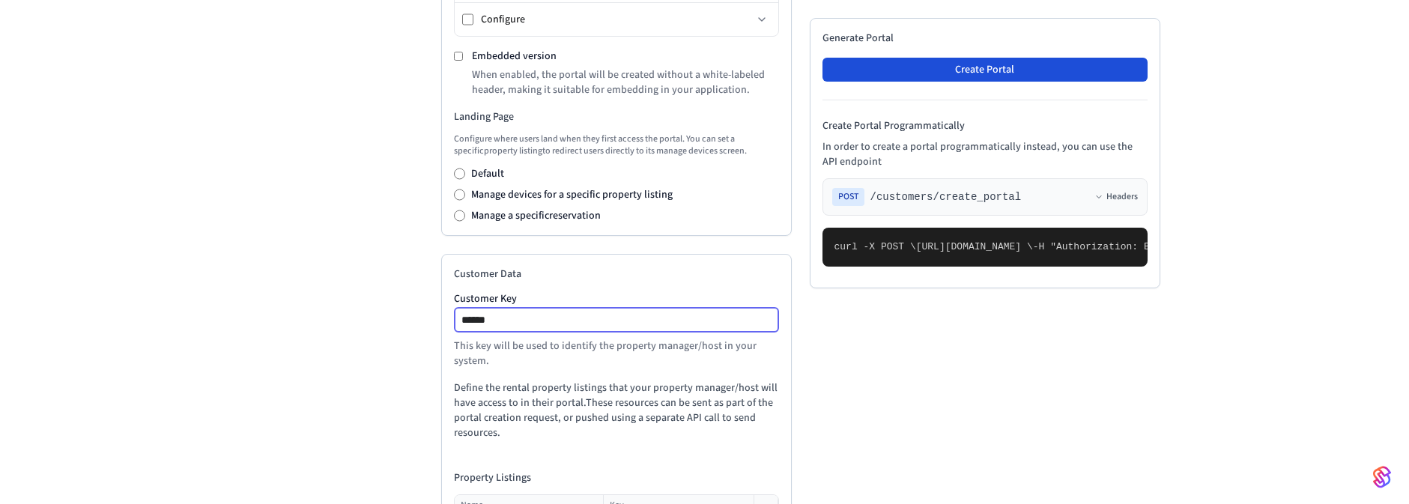
type input "******"
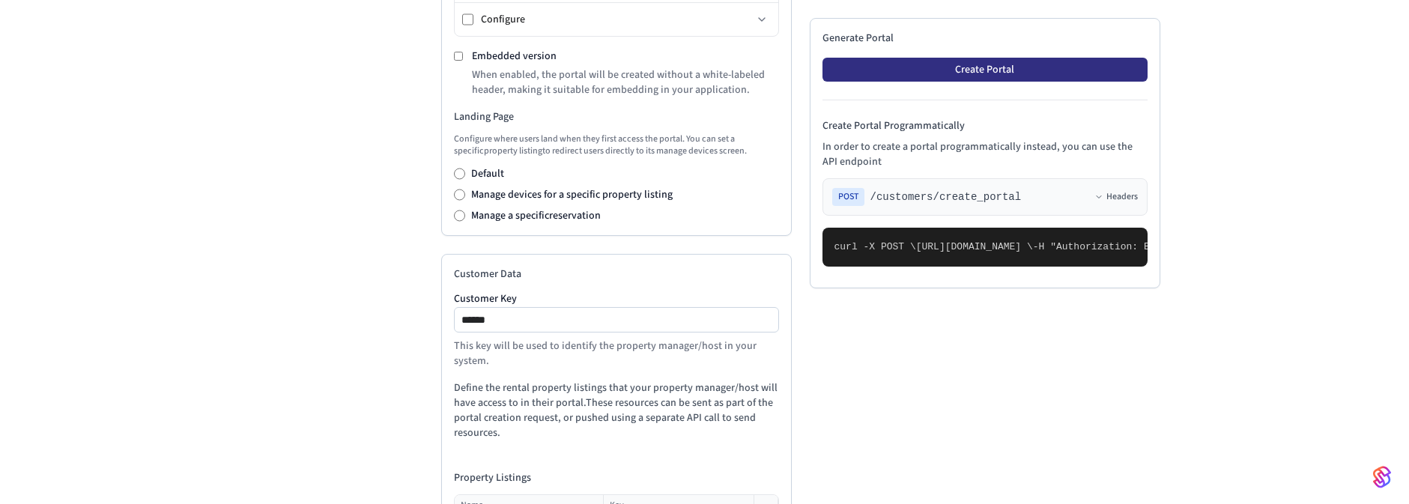
click at [1028, 74] on button "Create Portal" at bounding box center [984, 70] width 325 height 24
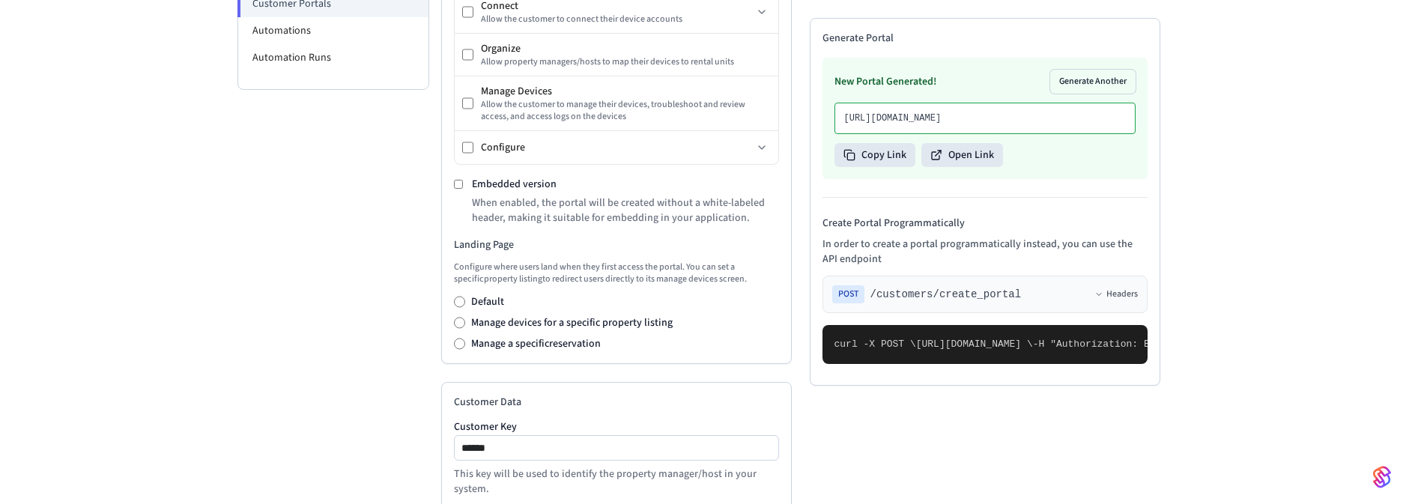
scroll to position [371, 0]
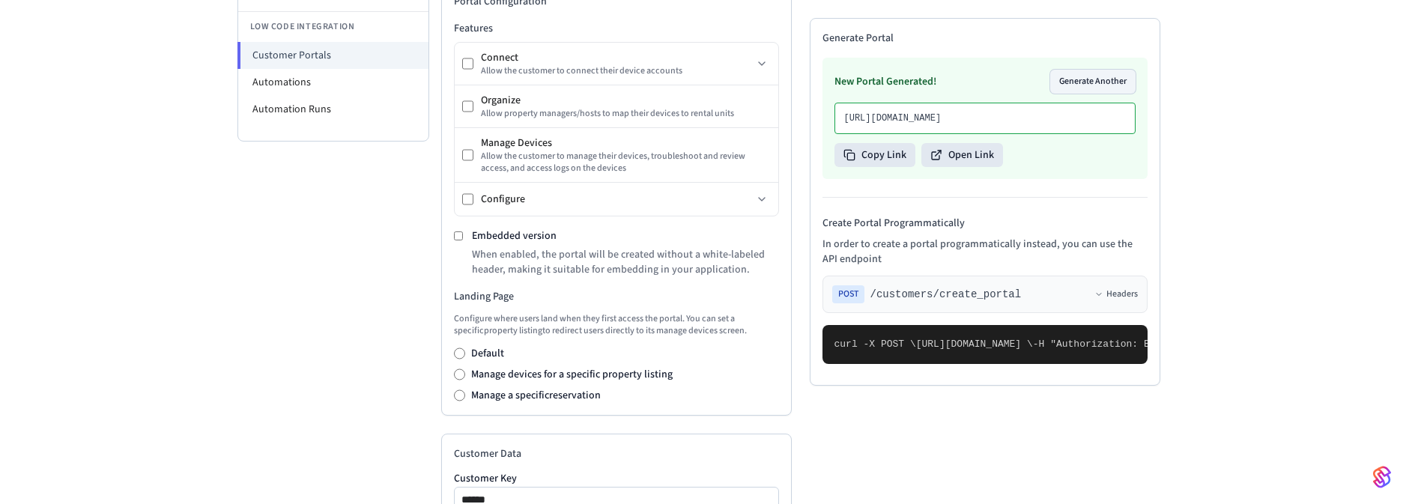
click at [1115, 88] on button "Generate Another" at bounding box center [1092, 82] width 85 height 24
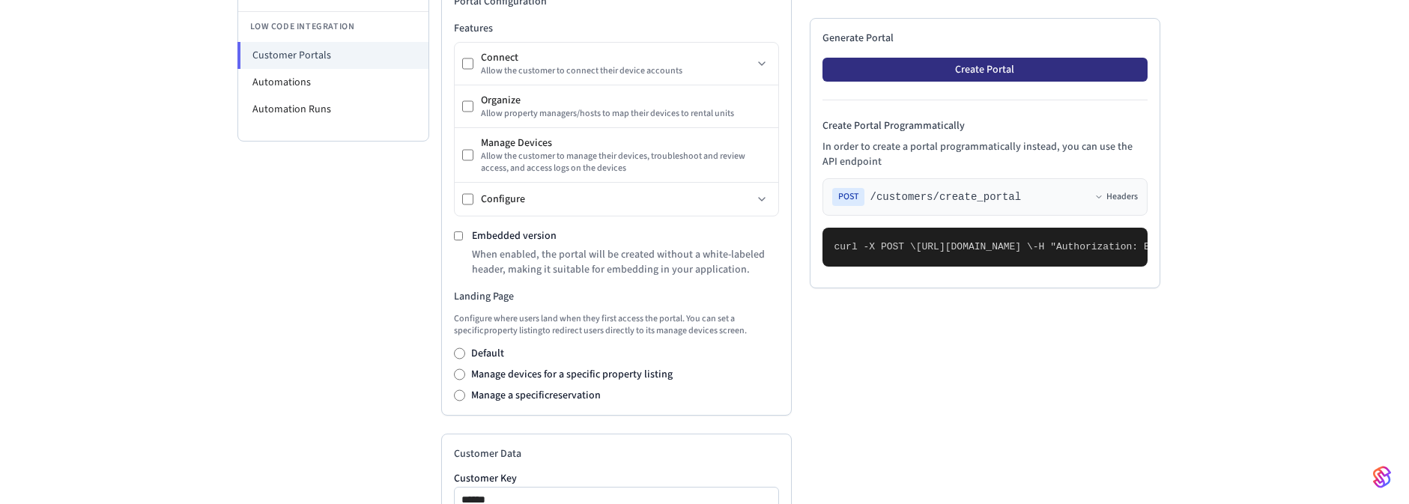
click at [981, 76] on button "Create Portal" at bounding box center [984, 70] width 325 height 24
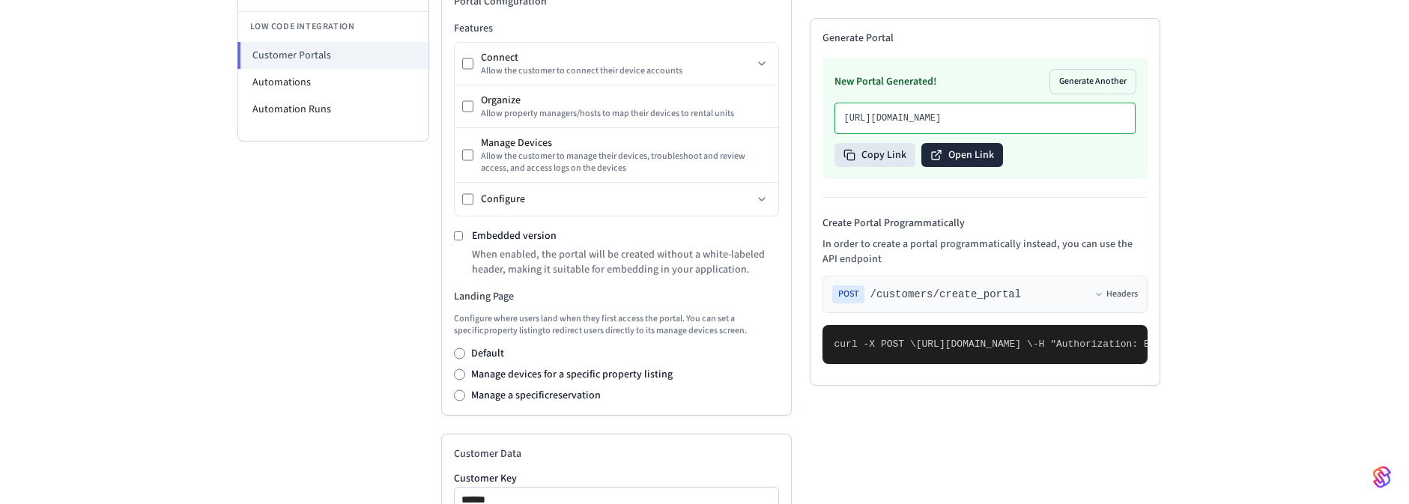
click at [951, 167] on button "Open Link" at bounding box center [962, 155] width 82 height 24
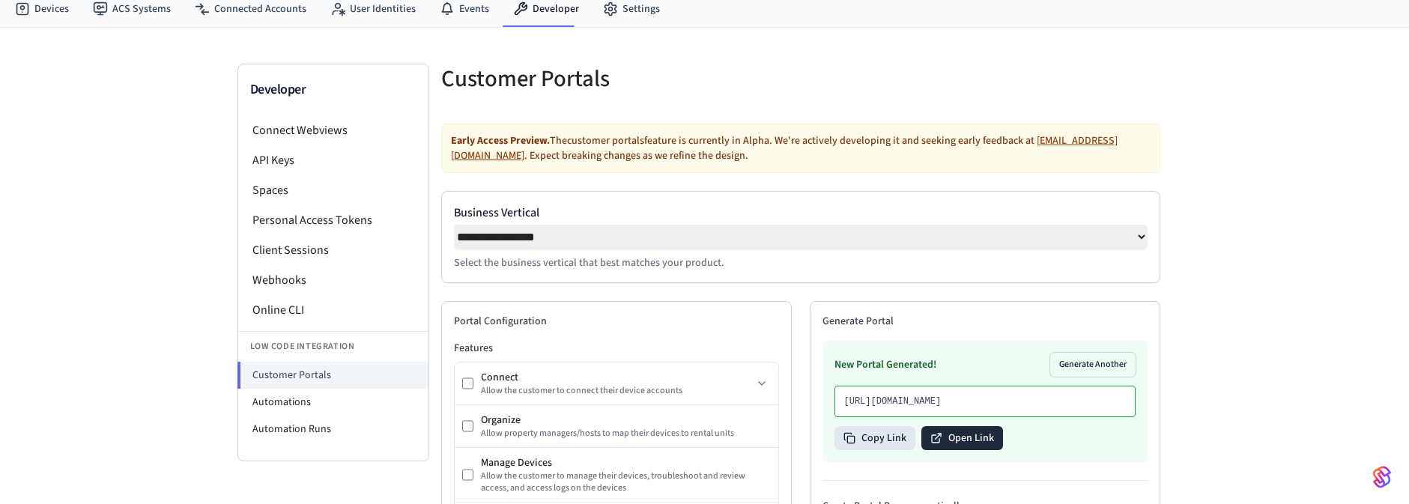
scroll to position [0, 0]
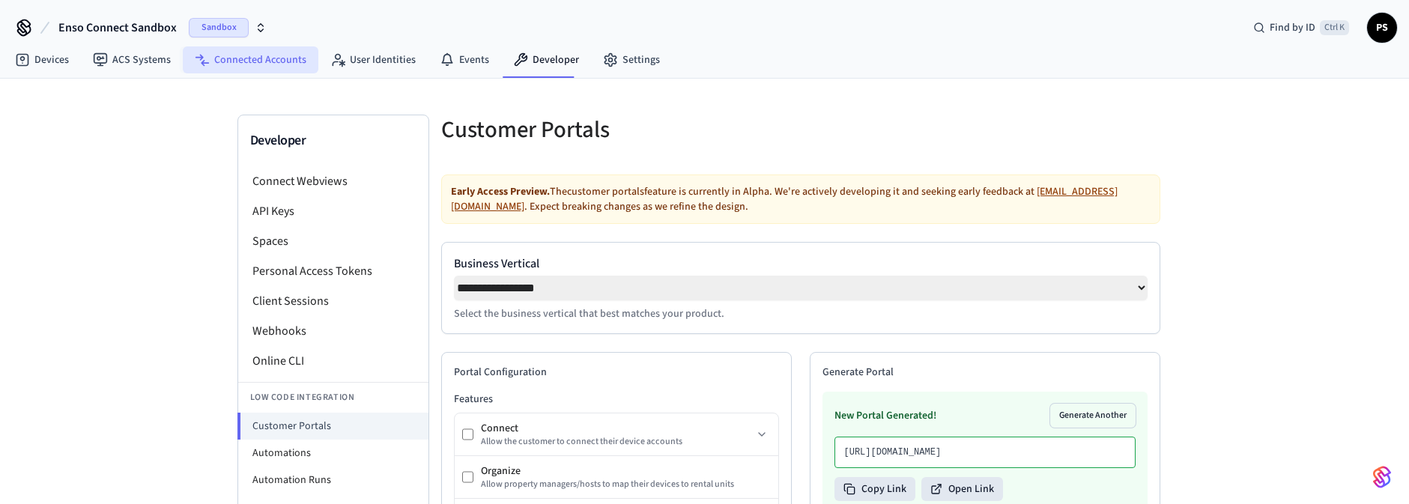
click at [259, 48] on link "Connected Accounts" at bounding box center [251, 59] width 136 height 27
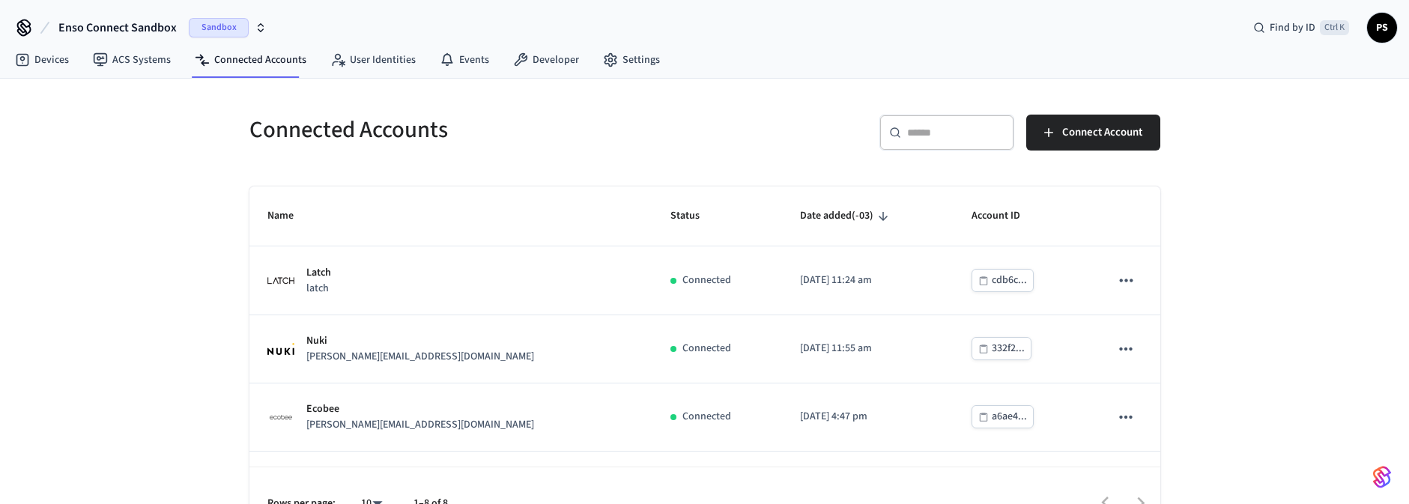
click at [942, 139] on div "​ ​" at bounding box center [946, 133] width 135 height 36
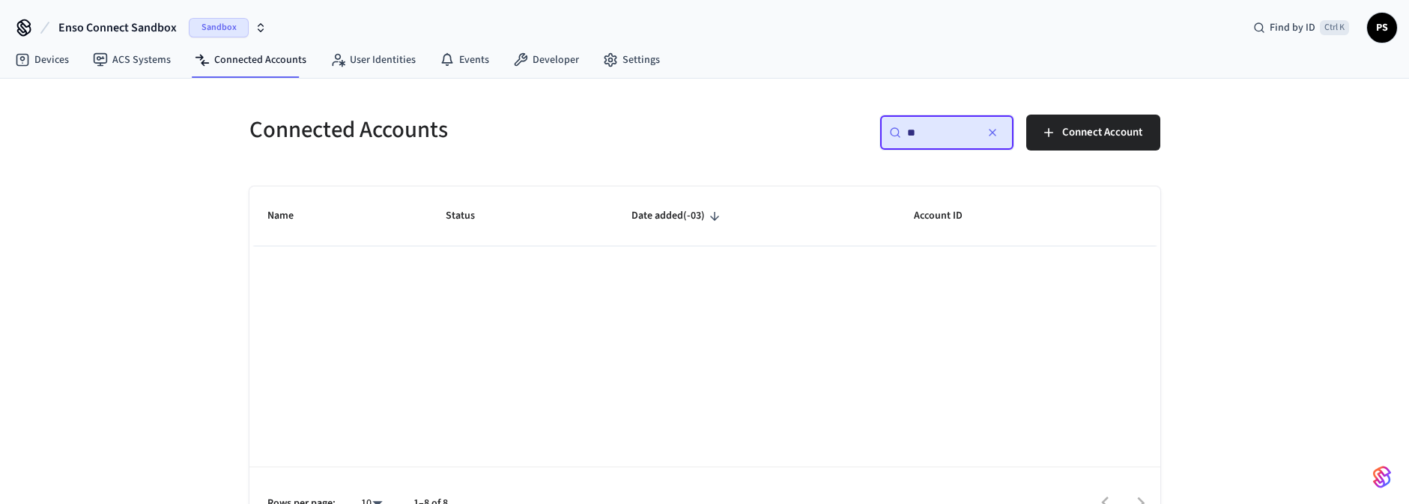
type input "*"
type input "******"
click at [193, 233] on div "Connected Accounts ​ ****** ​ Connect Account Name Status Date added (-03) Acco…" at bounding box center [704, 309] width 1409 height 461
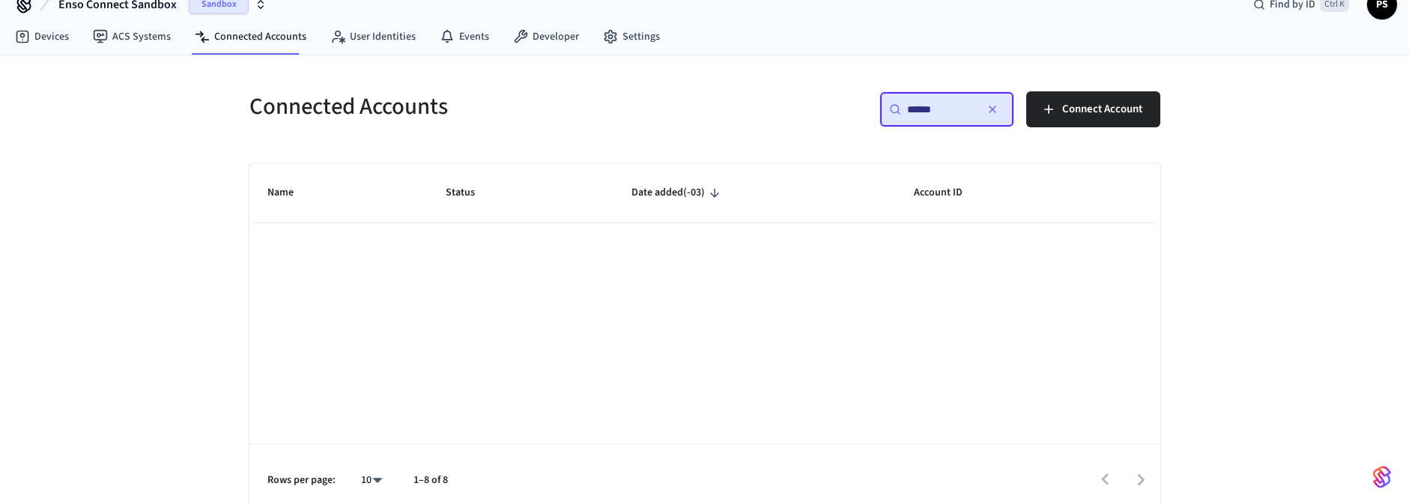
scroll to position [34, 0]
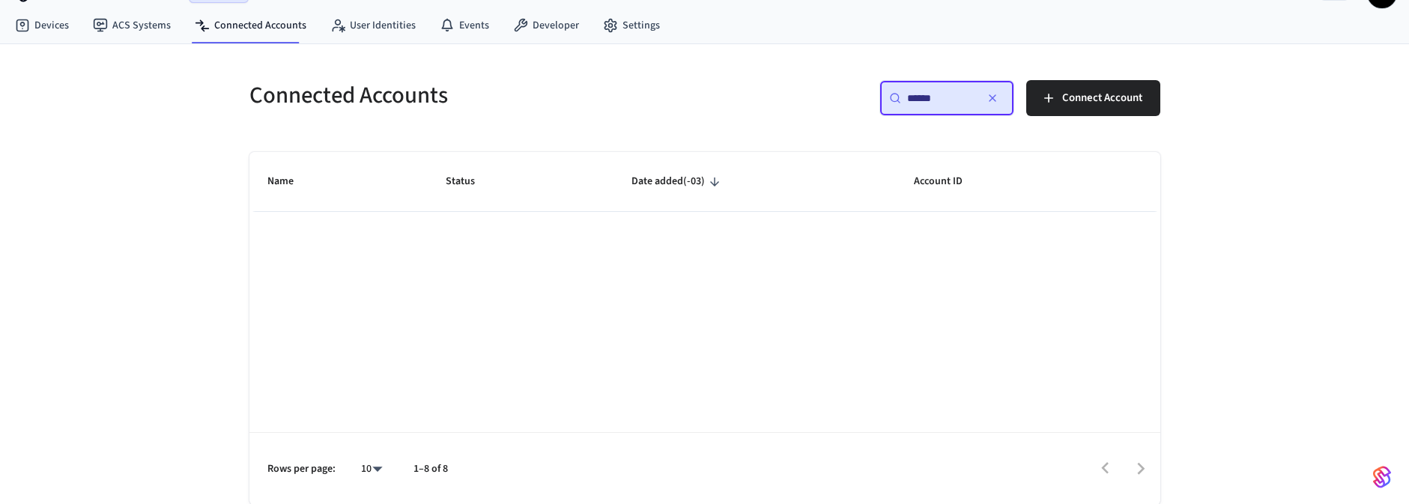
click at [1207, 210] on div "Connected Accounts ​ ****** ​ Connect Account Name Status Date added (-03) Acco…" at bounding box center [704, 274] width 1409 height 461
click at [64, 26] on link "Devices" at bounding box center [42, 25] width 78 height 27
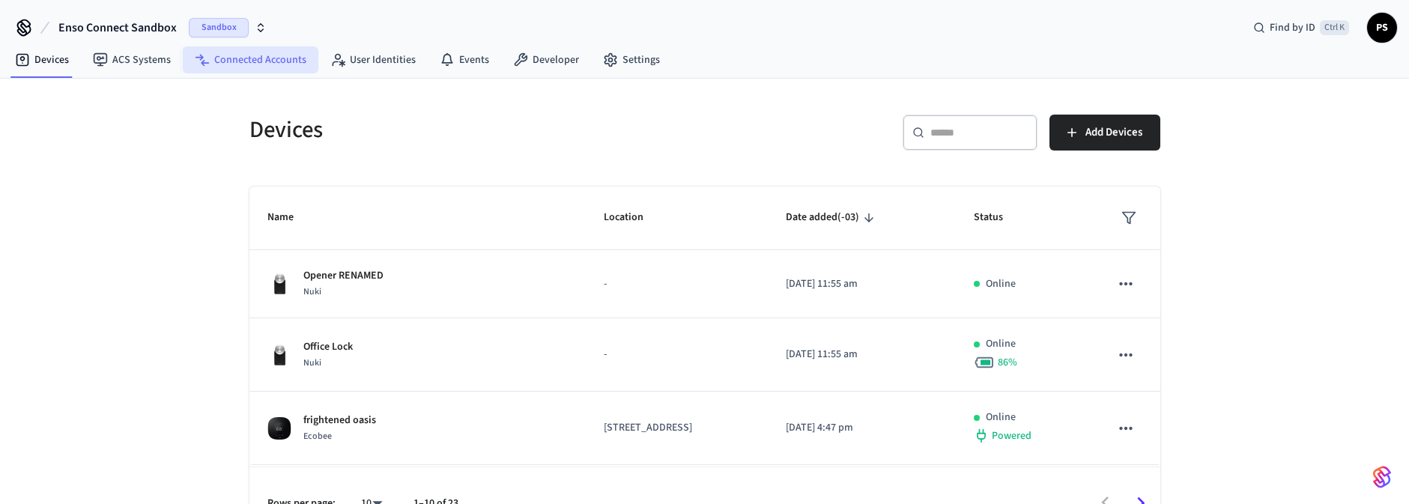
click at [234, 63] on link "Connected Accounts" at bounding box center [251, 59] width 136 height 27
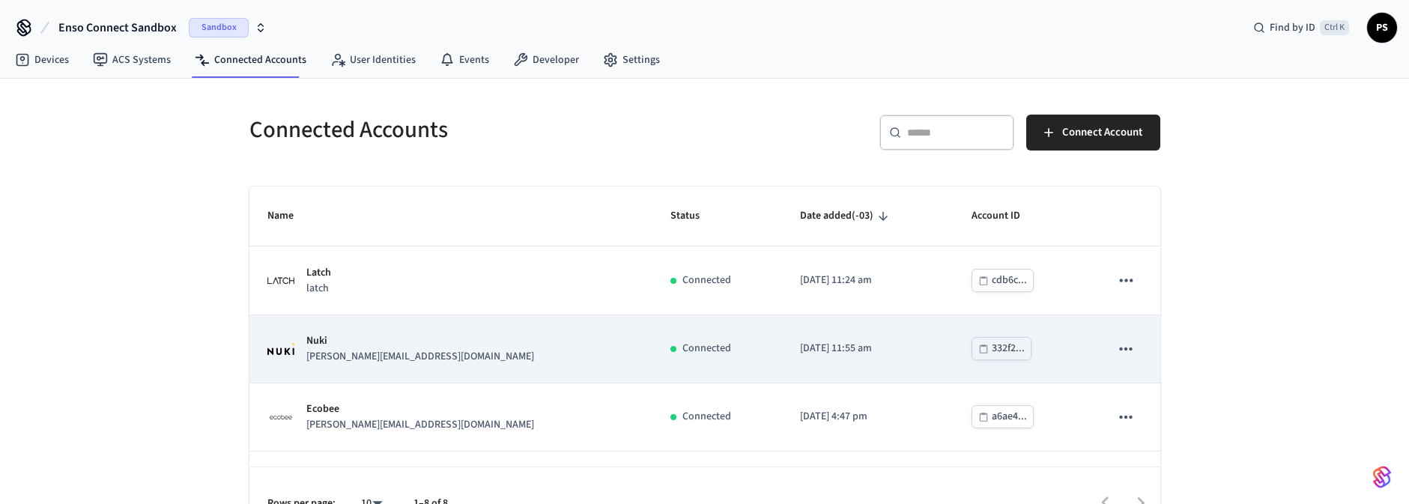
click at [435, 338] on div "Nuki [EMAIL_ADDRESS][DOMAIN_NAME]" at bounding box center [451, 348] width 368 height 31
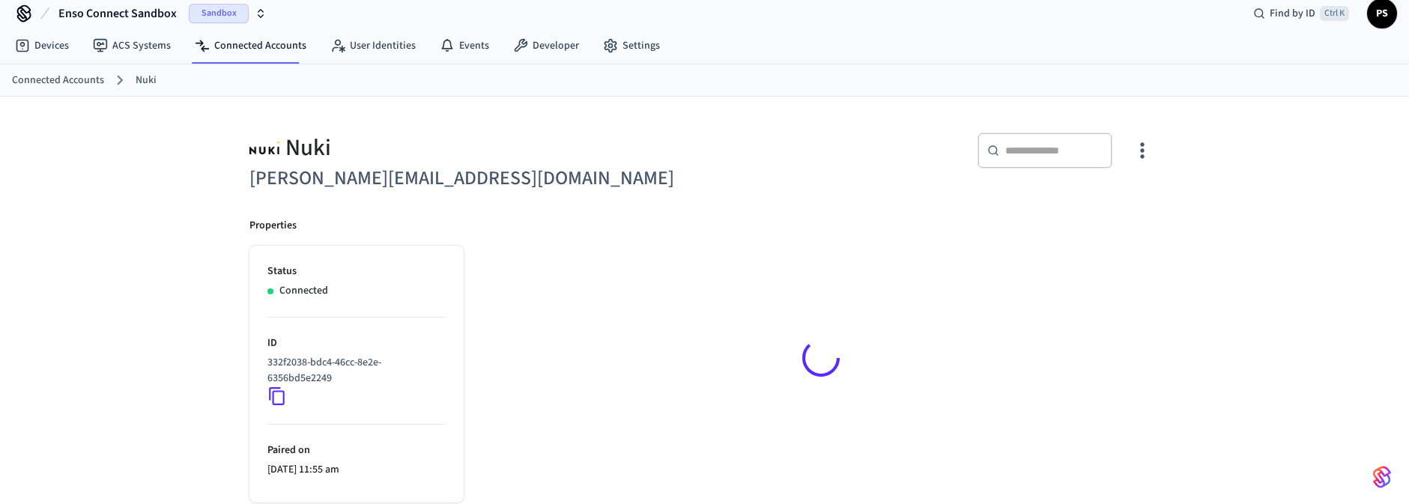
scroll to position [22, 0]
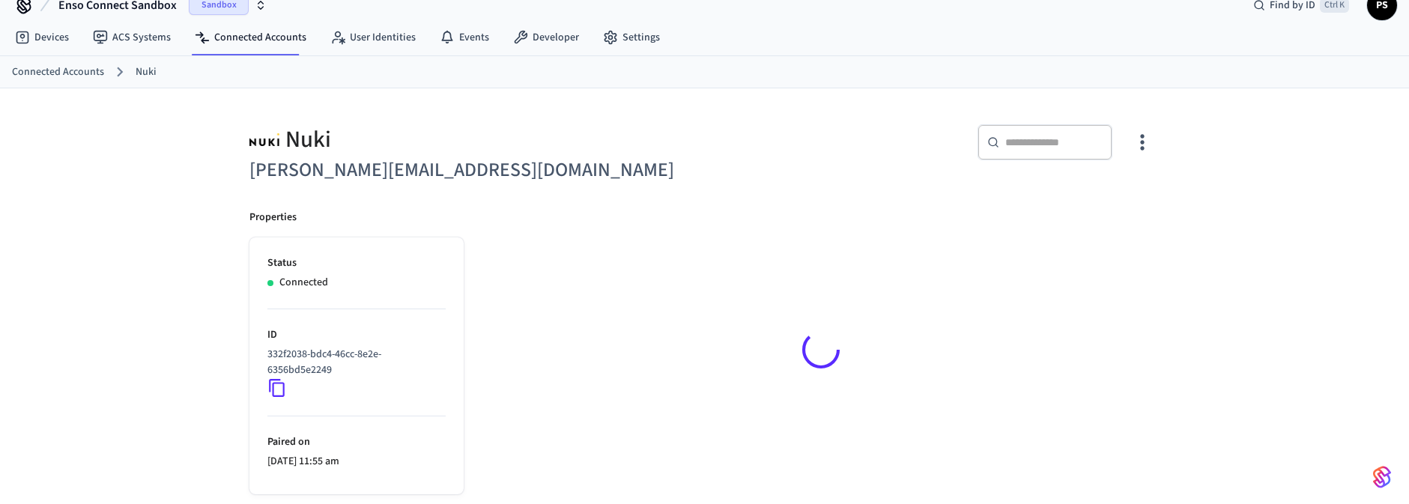
click at [276, 390] on icon at bounding box center [276, 387] width 19 height 19
click at [276, 393] on icon at bounding box center [276, 387] width 19 height 19
